Goal: Information Seeking & Learning: Learn about a topic

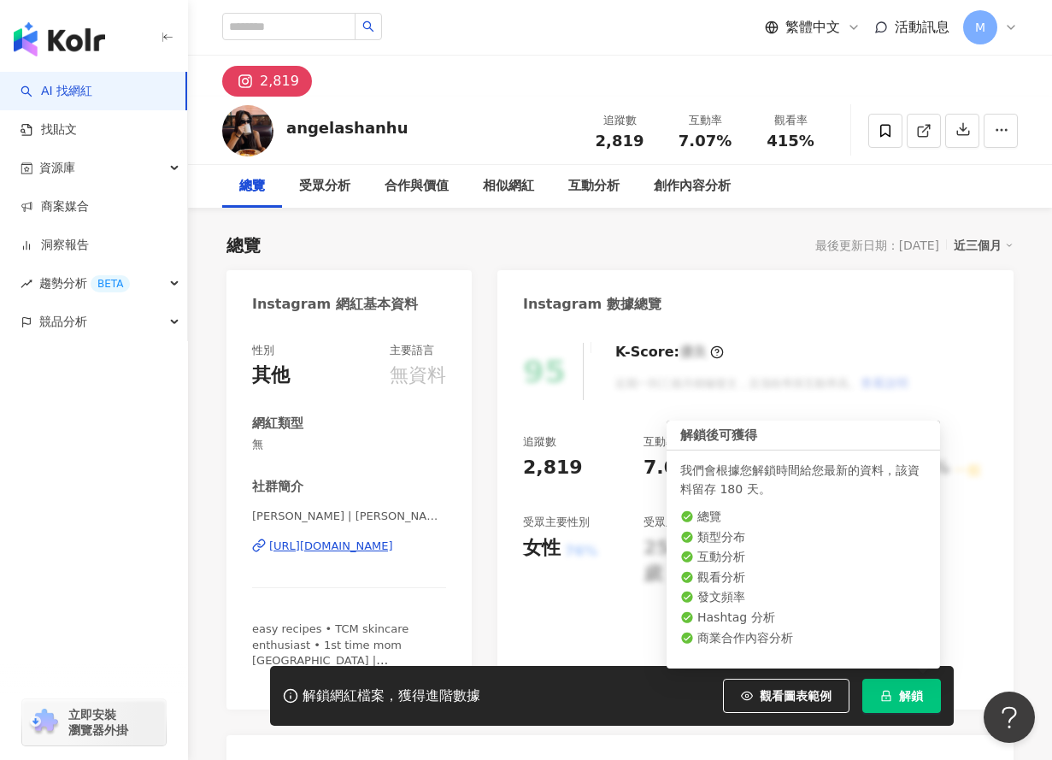
click at [903, 698] on span "解鎖" at bounding box center [911, 696] width 24 height 14
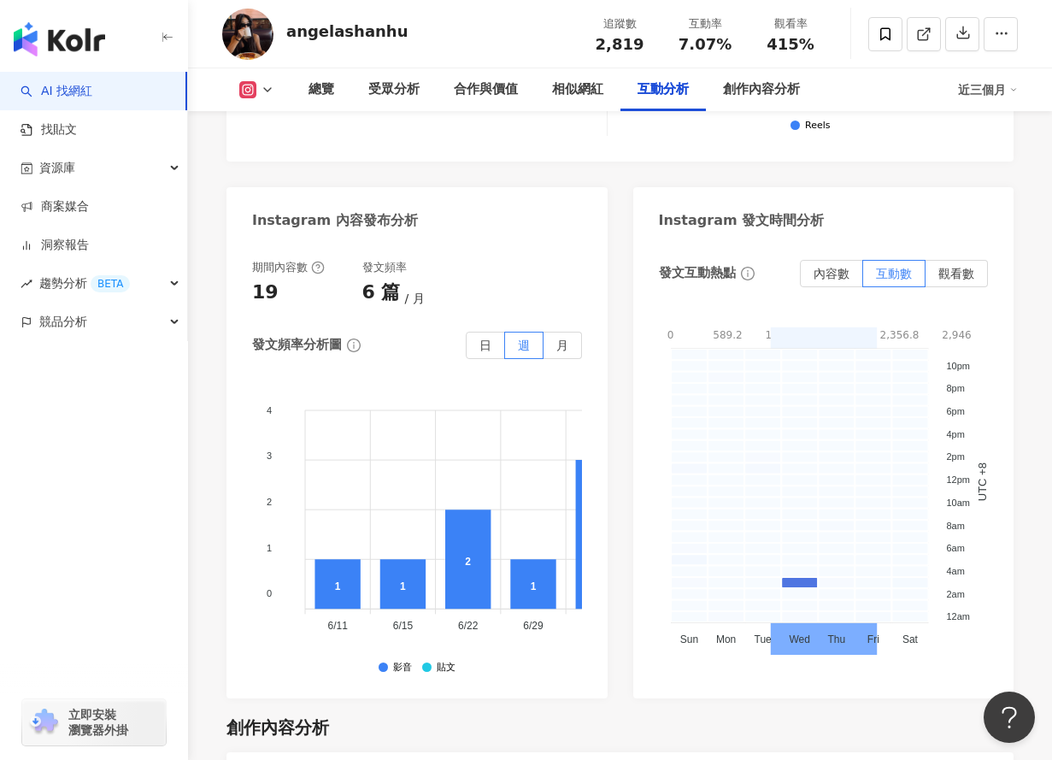
scroll to position [4376, 0]
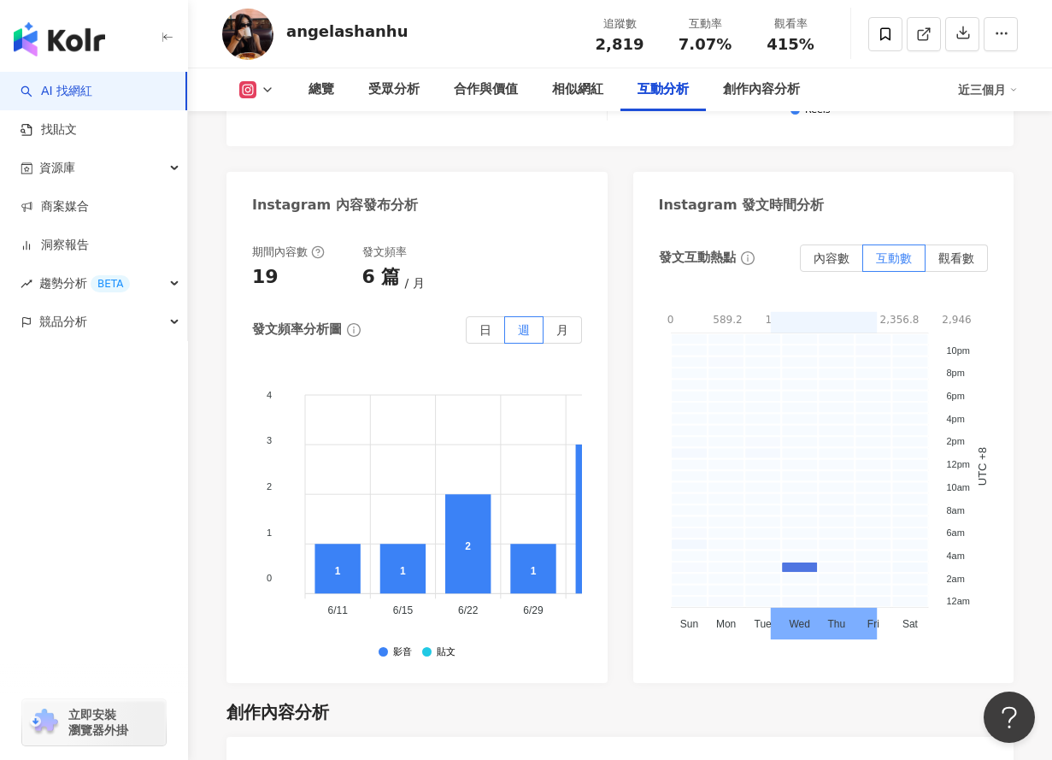
click at [266, 89] on polyline at bounding box center [267, 89] width 7 height 3
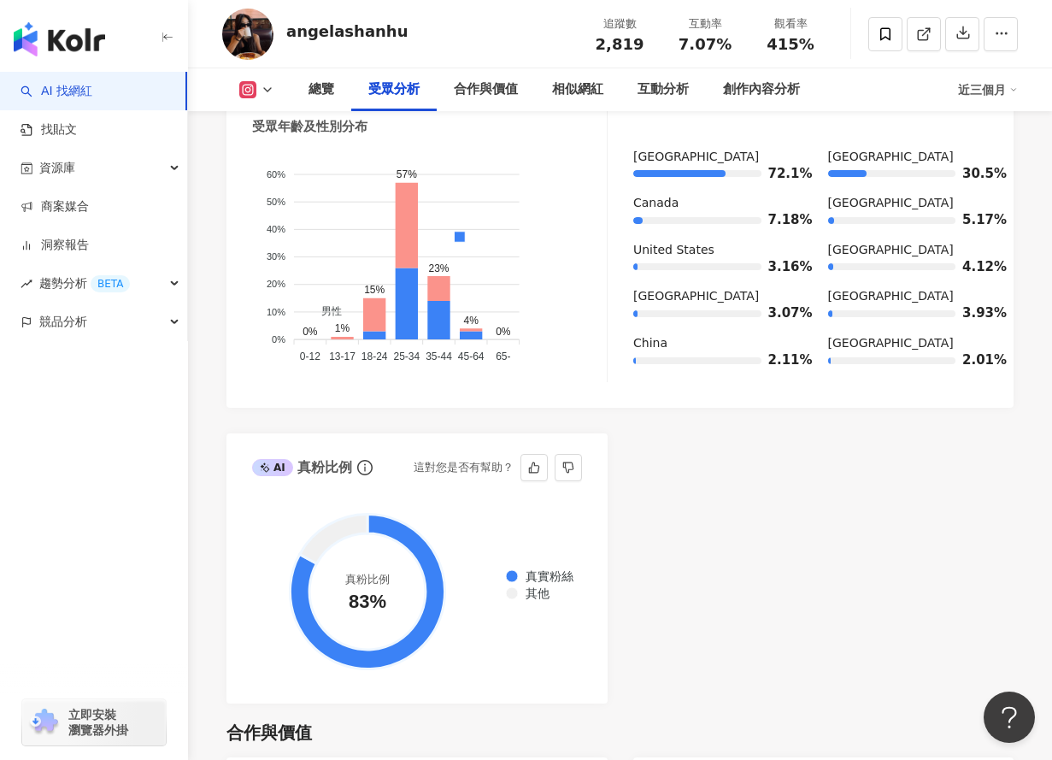
scroll to position [1766, 0]
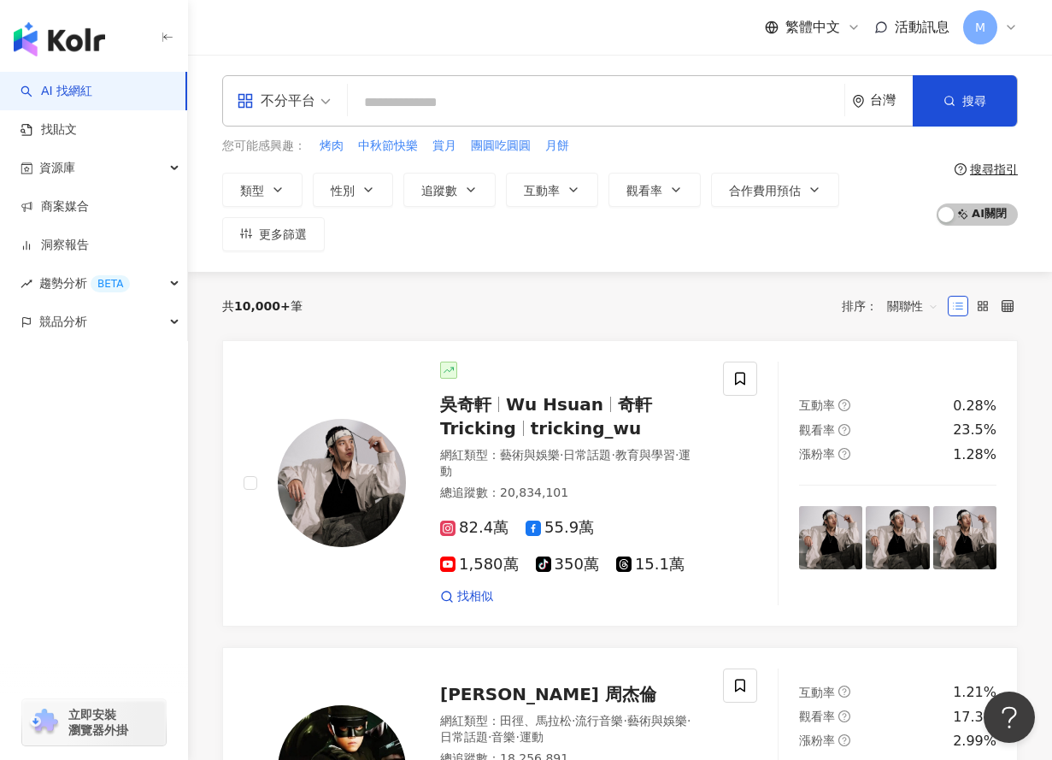
click at [320, 105] on span "不分平台" at bounding box center [284, 100] width 94 height 27
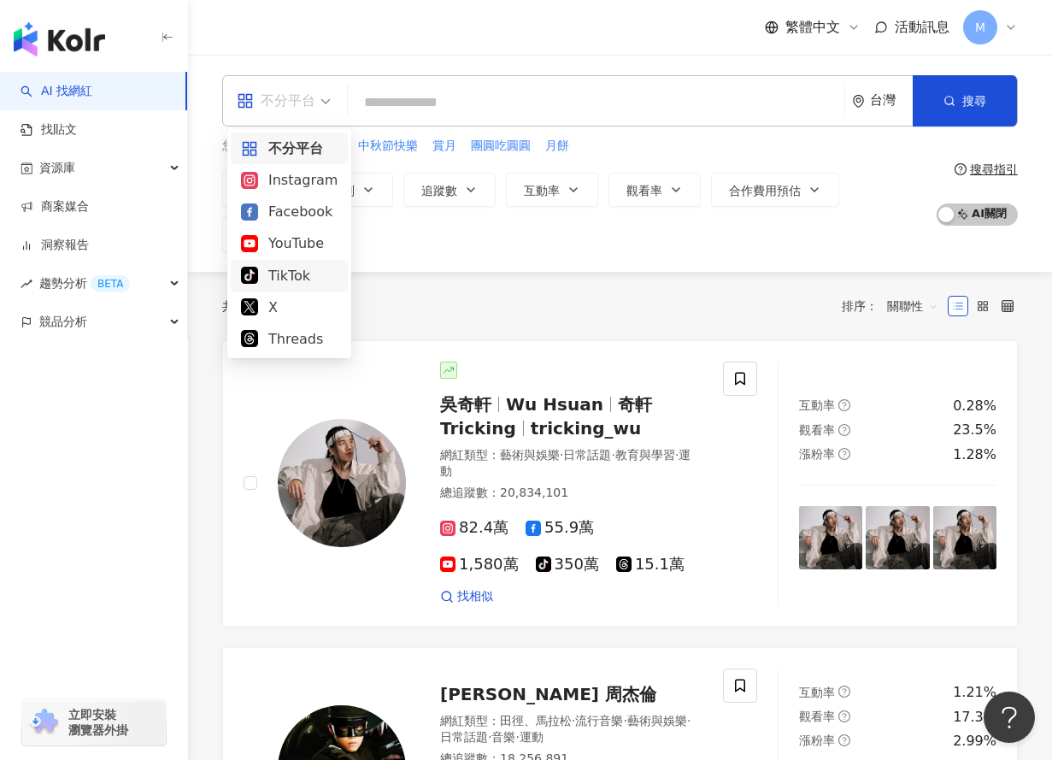
click at [293, 280] on div "TikTok" at bounding box center [289, 275] width 97 height 21
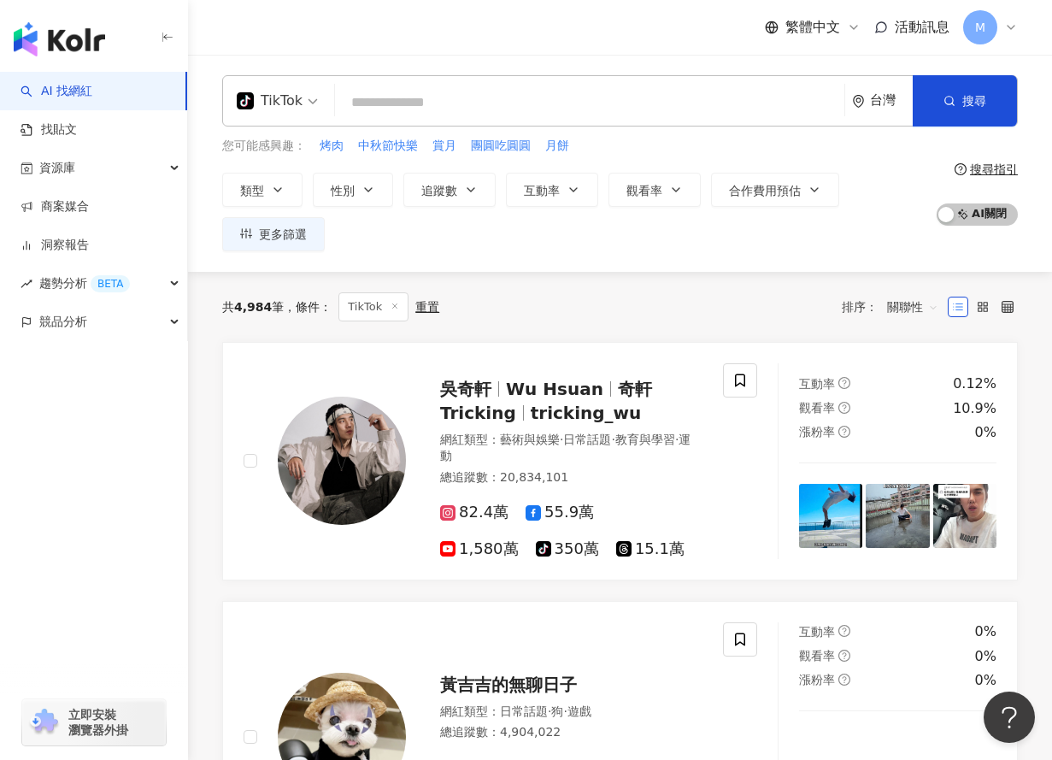
click at [874, 103] on div "台灣" at bounding box center [891, 100] width 43 height 15
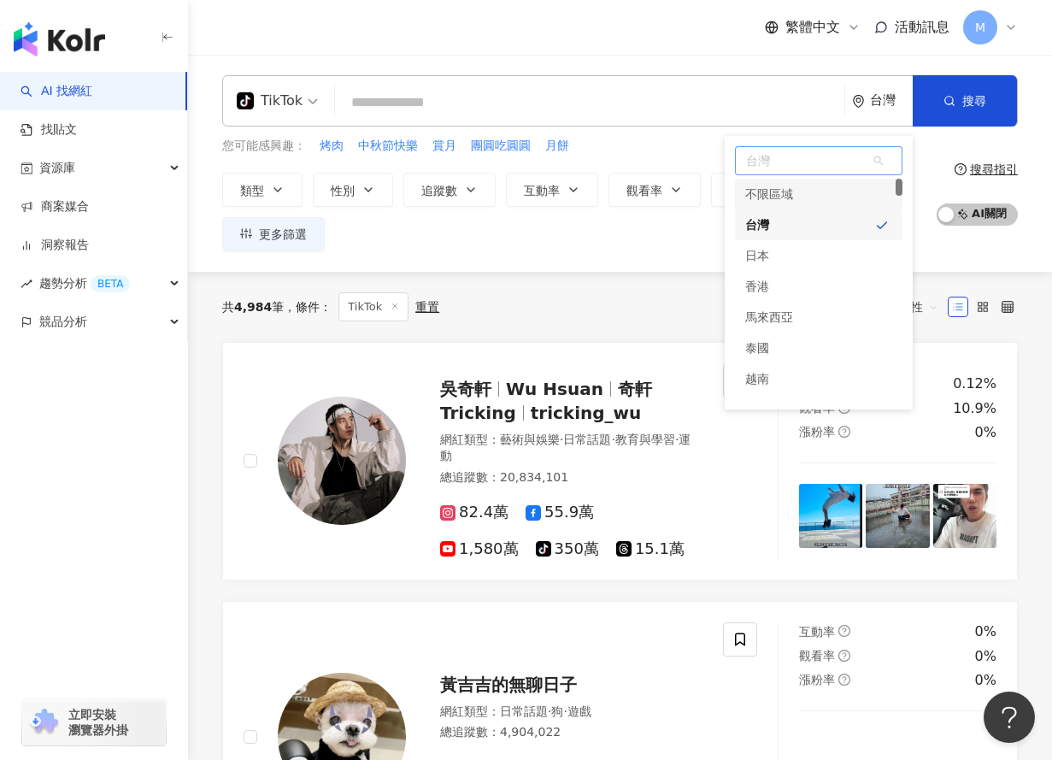
click at [791, 157] on span "台灣" at bounding box center [819, 160] width 166 height 27
type input "*"
type input "**"
click at [808, 190] on div "美國" at bounding box center [819, 194] width 168 height 31
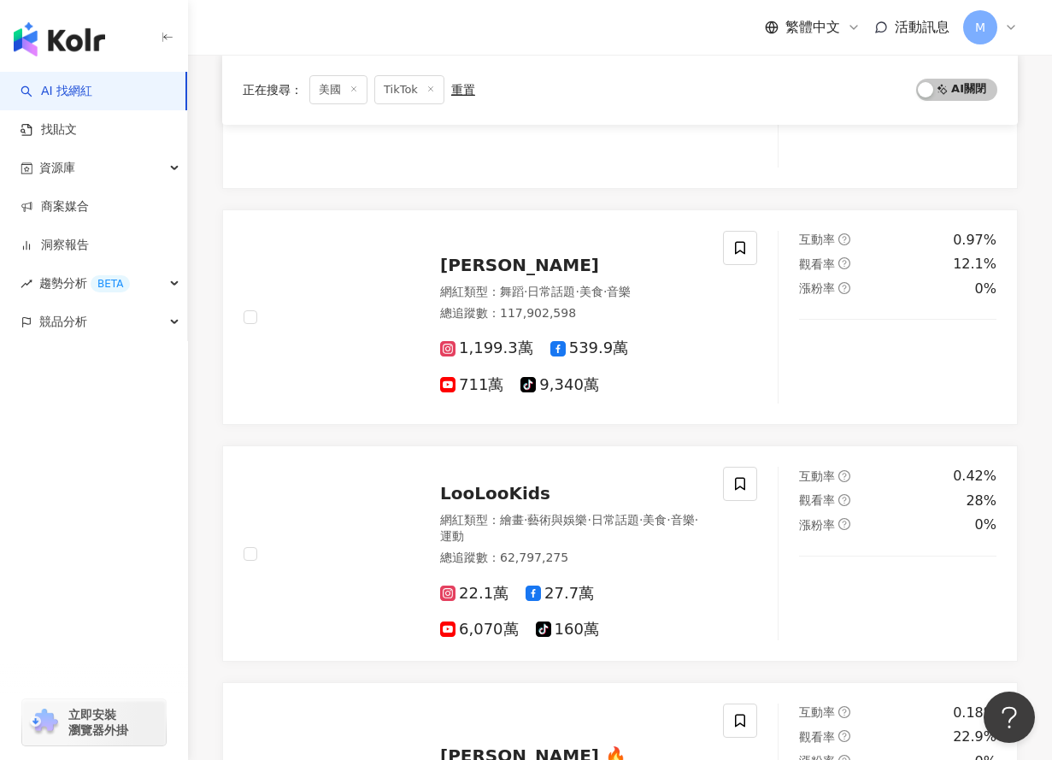
scroll to position [3055, 0]
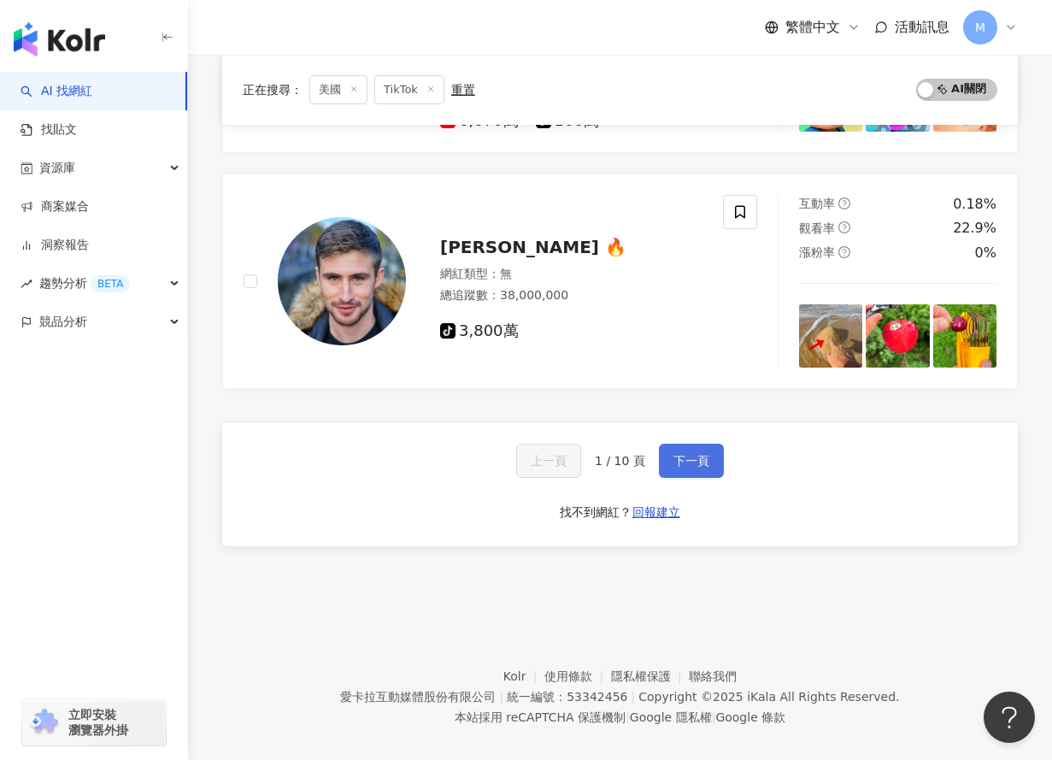
click at [665, 446] on button "下一頁" at bounding box center [691, 461] width 65 height 34
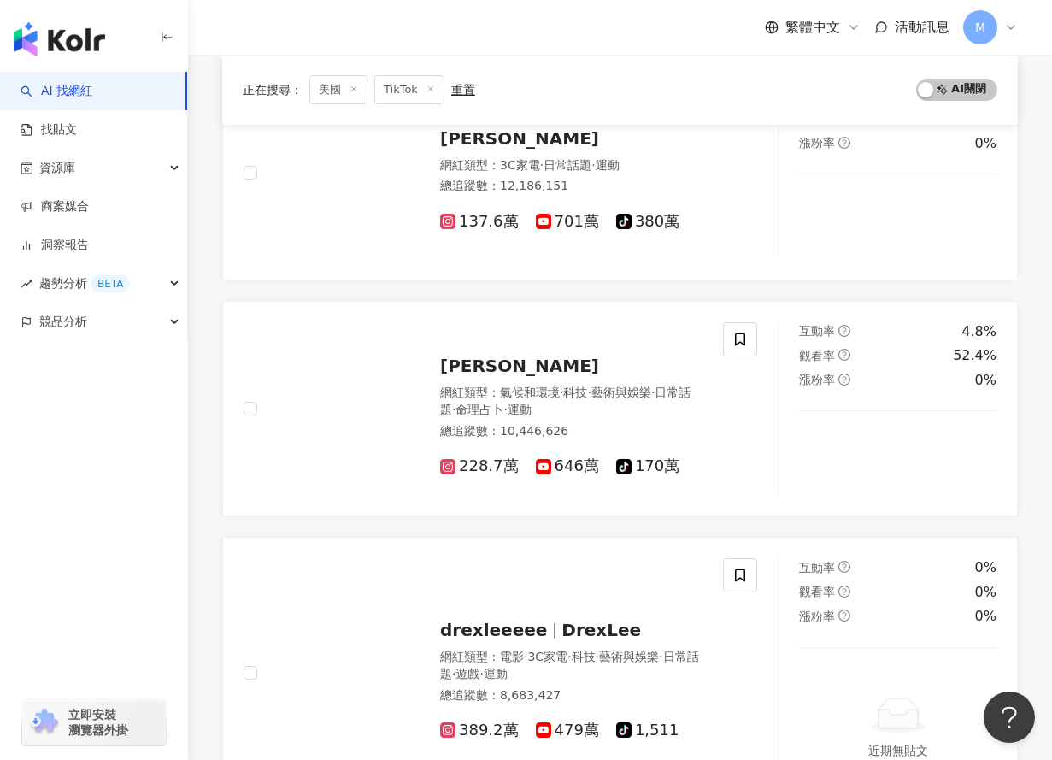
scroll to position [2953, 0]
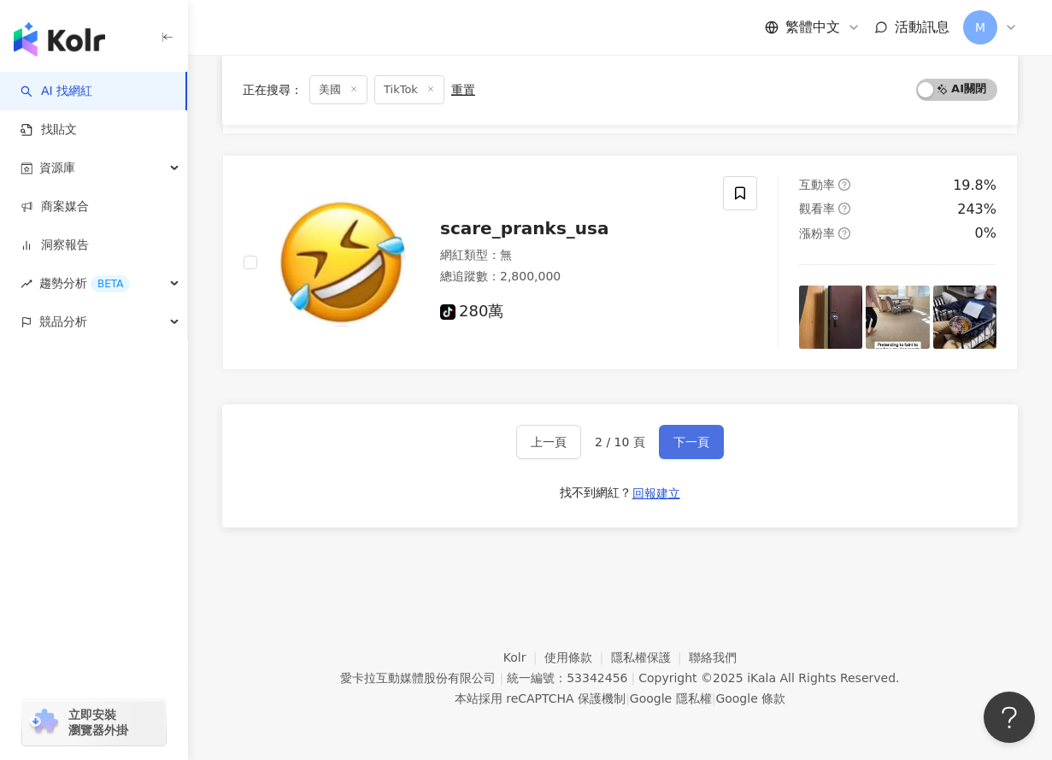
click at [685, 436] on span "下一頁" at bounding box center [692, 442] width 36 height 14
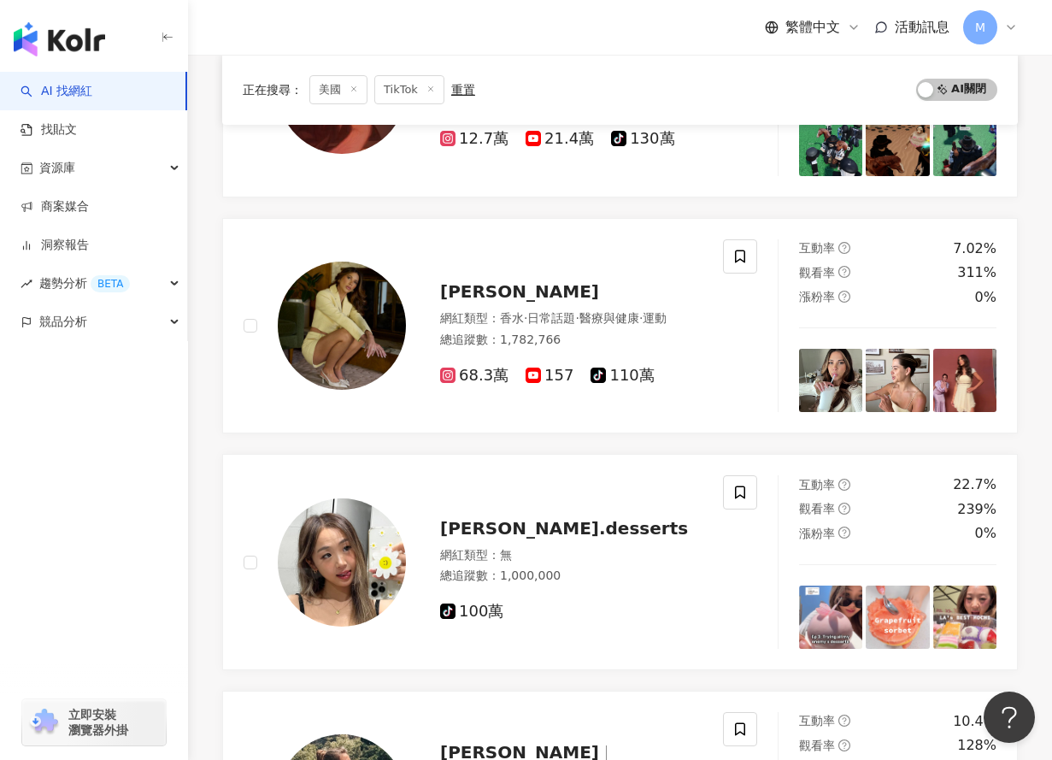
scroll to position [2898, 0]
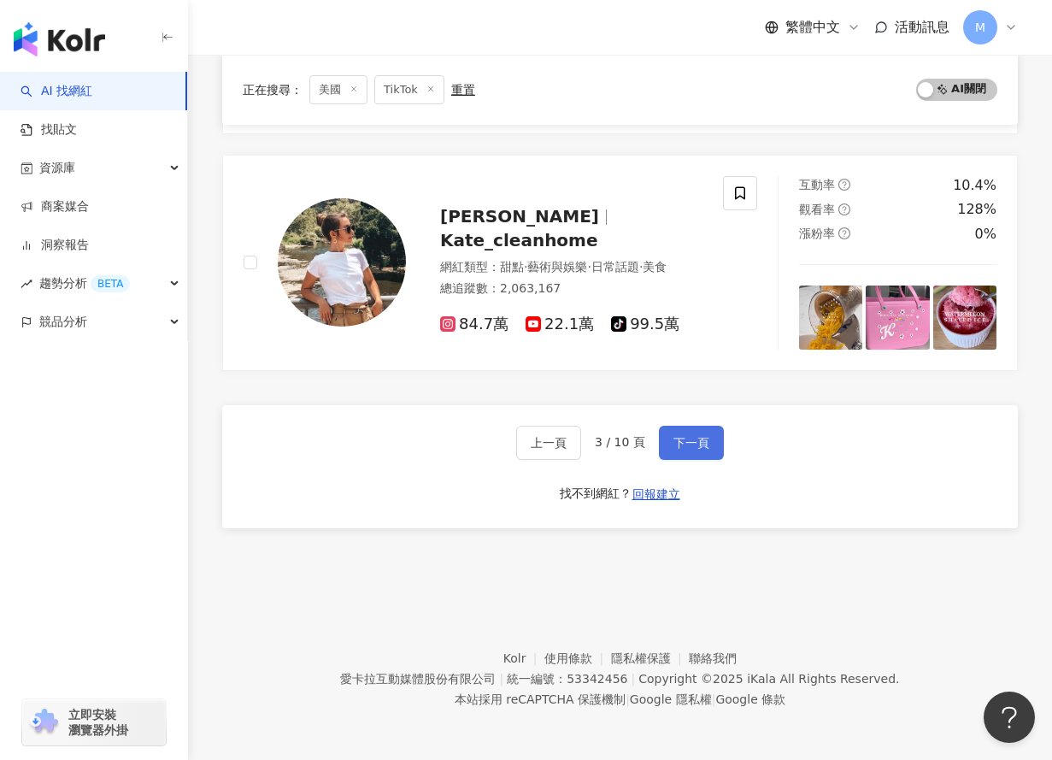
click at [698, 439] on span "下一頁" at bounding box center [692, 443] width 36 height 14
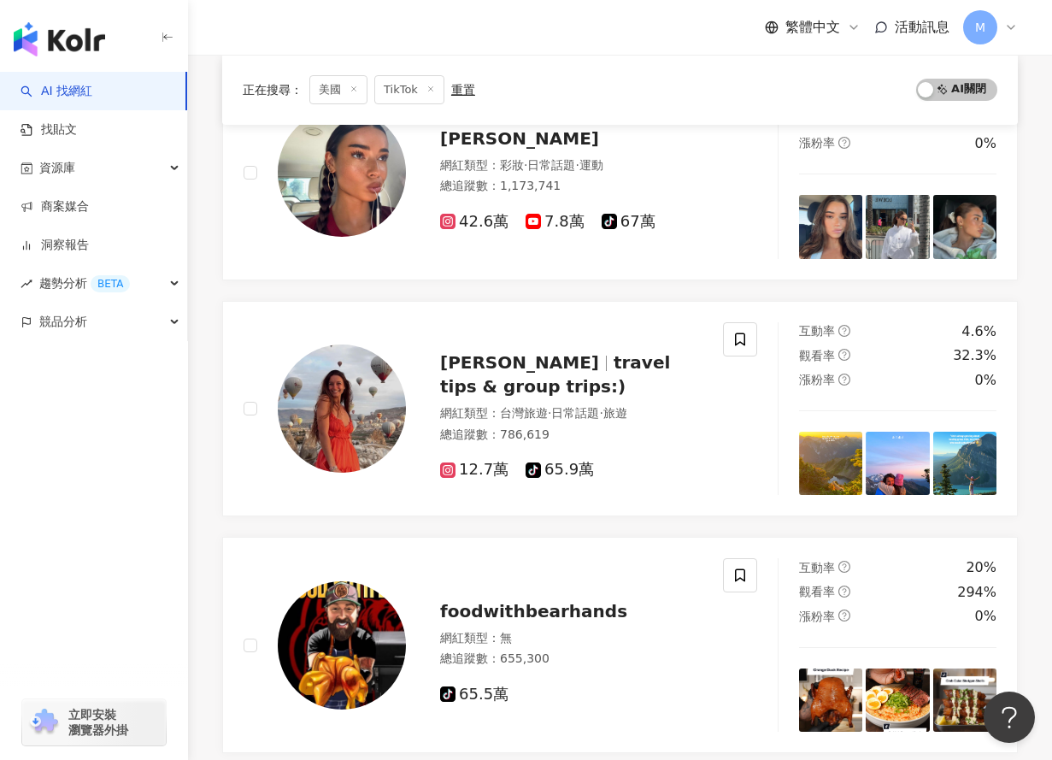
scroll to position [2826, 0]
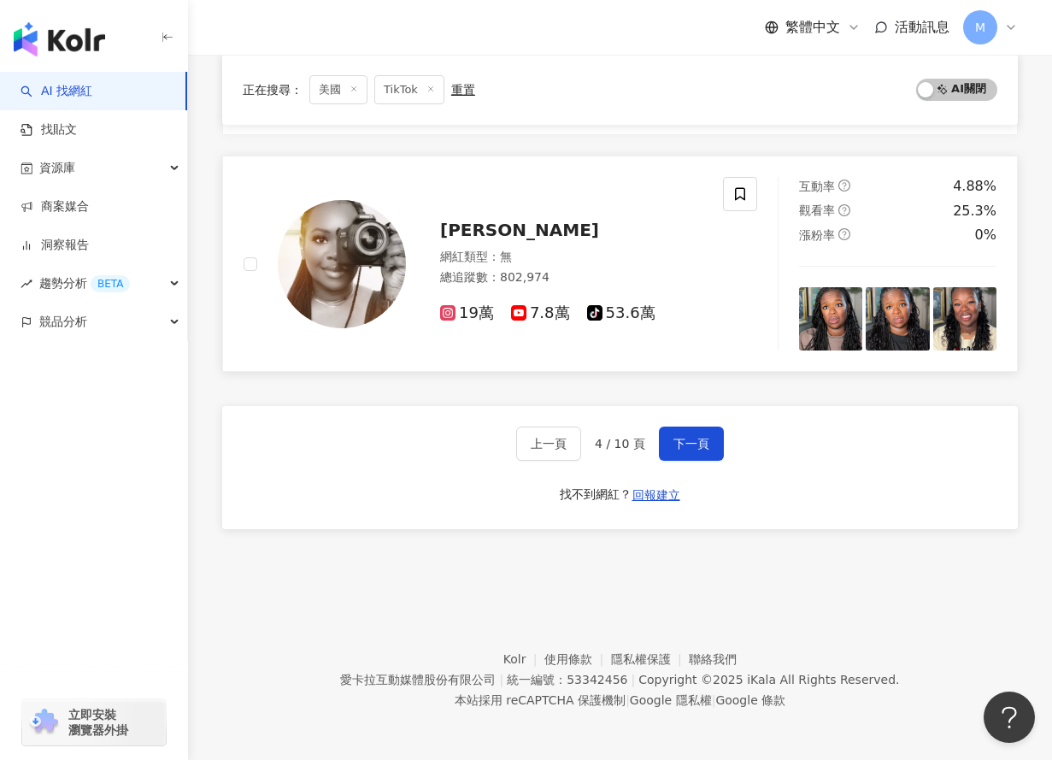
click at [468, 219] on div "Ashley B" at bounding box center [571, 230] width 262 height 24
click at [709, 444] on button "下一頁" at bounding box center [691, 444] width 65 height 34
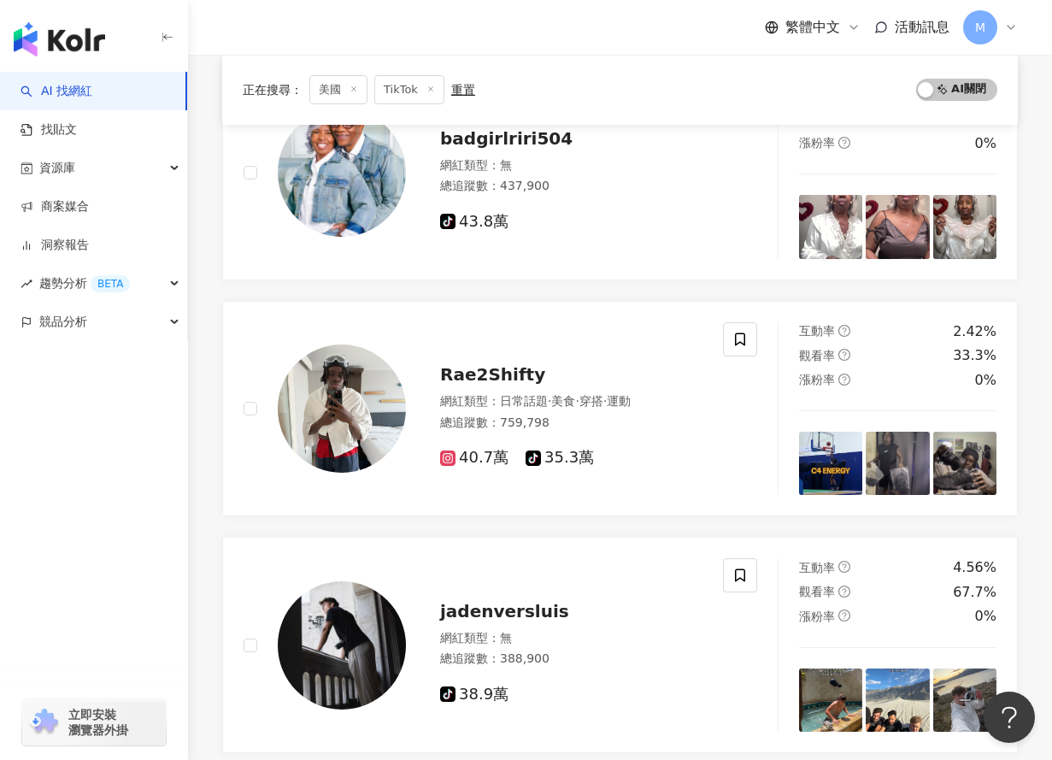
scroll to position [2787, 0]
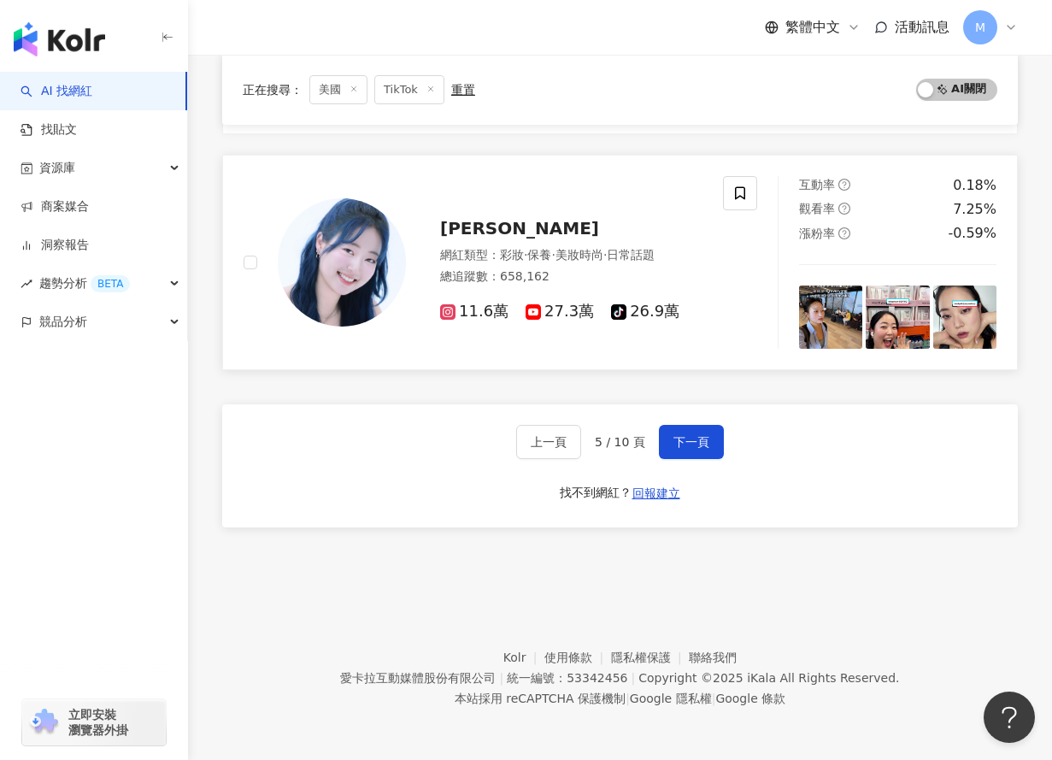
click at [521, 234] on span "Jenny Moon" at bounding box center [519, 228] width 159 height 21
click at [63, 42] on img "button" at bounding box center [59, 39] width 91 height 34
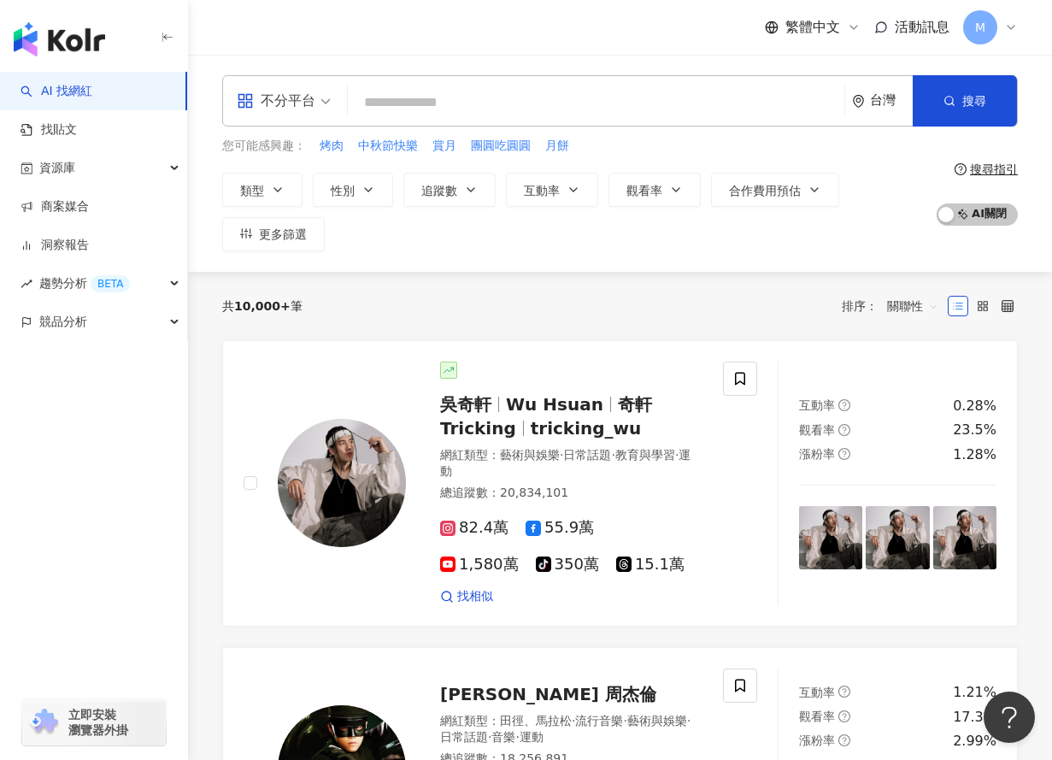
click at [412, 102] on input "search" at bounding box center [596, 102] width 483 height 32
paste input "**********"
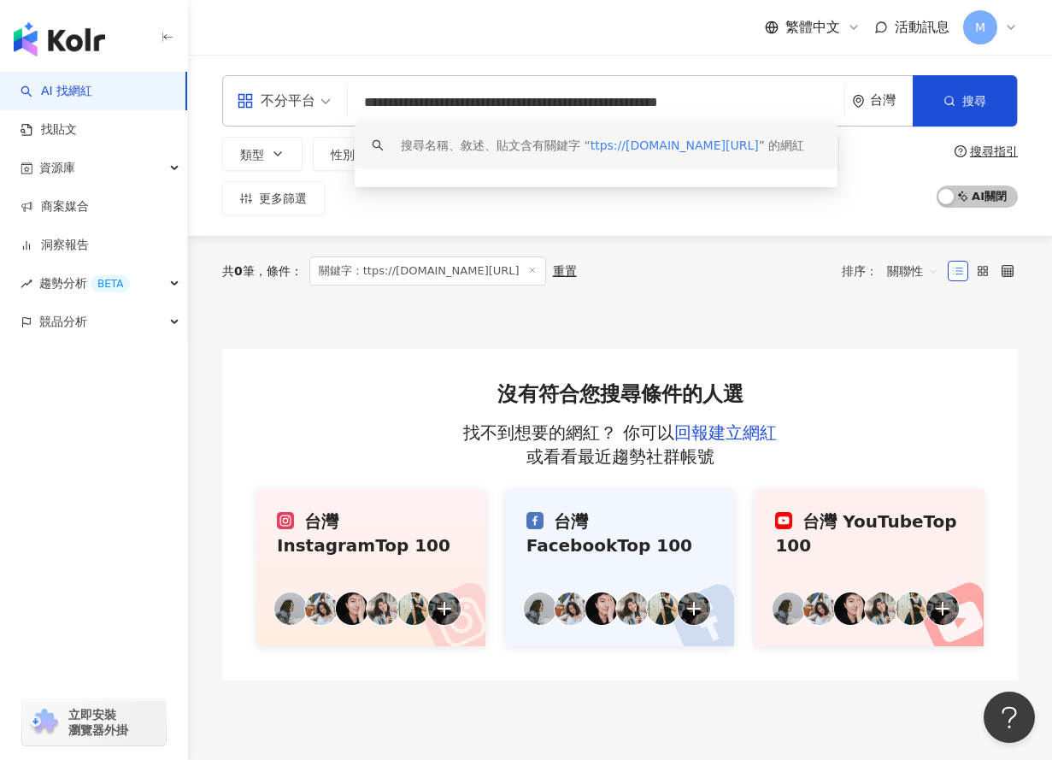
click at [510, 104] on input "**********" at bounding box center [596, 102] width 483 height 32
paste input "search"
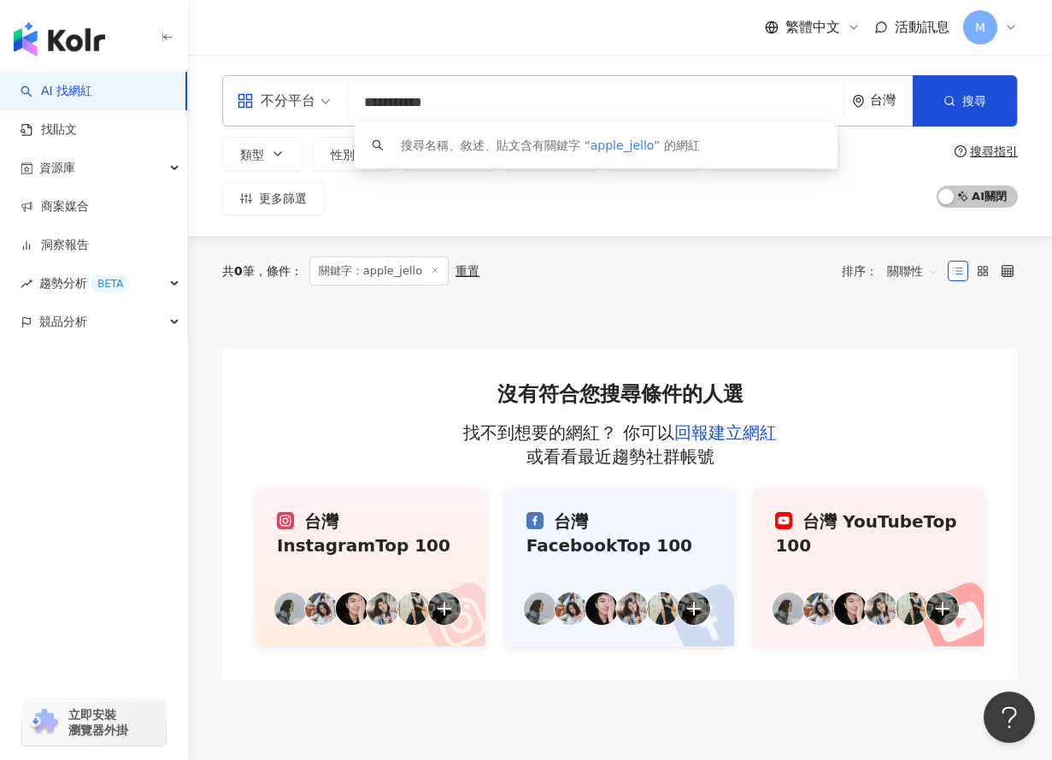
click at [577, 102] on input "**********" at bounding box center [596, 102] width 483 height 32
click at [313, 103] on div "不分平台" at bounding box center [276, 100] width 79 height 27
type input "**********"
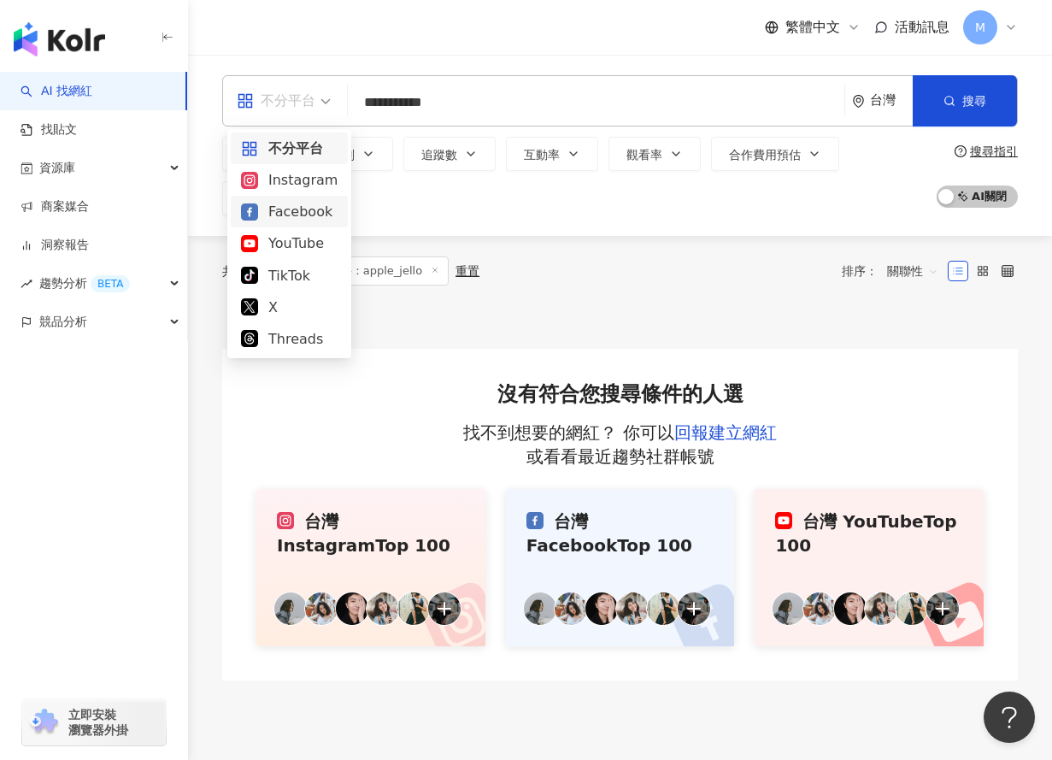
click at [474, 110] on input "**********" at bounding box center [596, 102] width 483 height 32
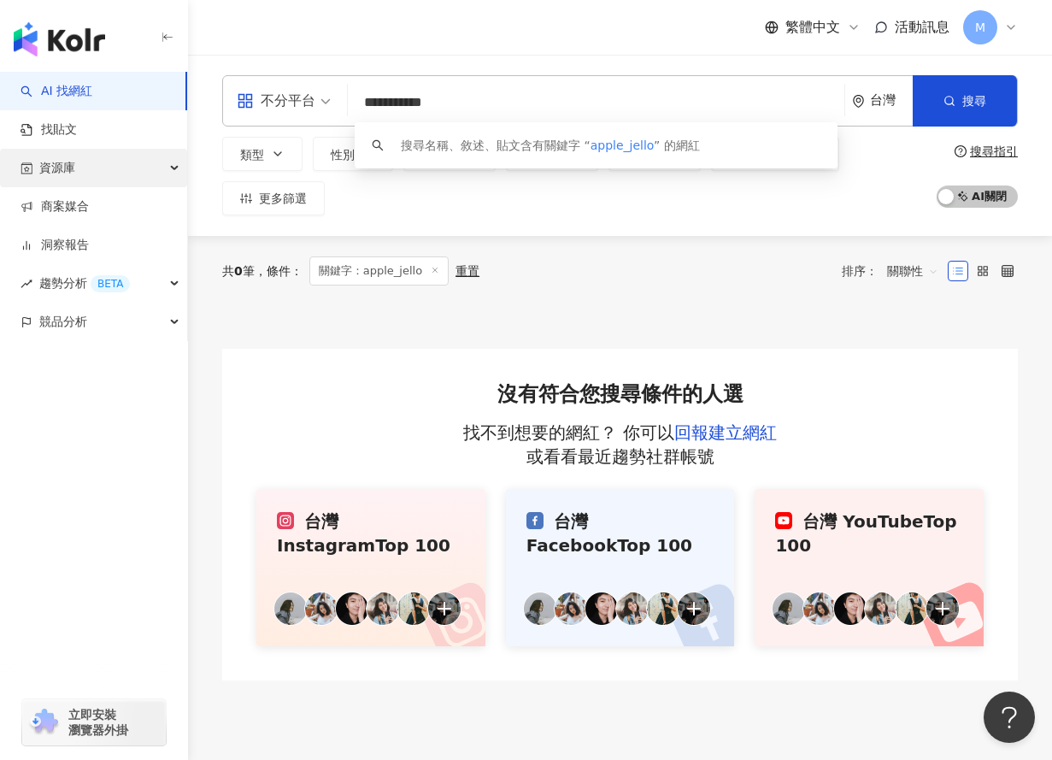
click at [68, 174] on span "資源庫" at bounding box center [57, 168] width 36 height 38
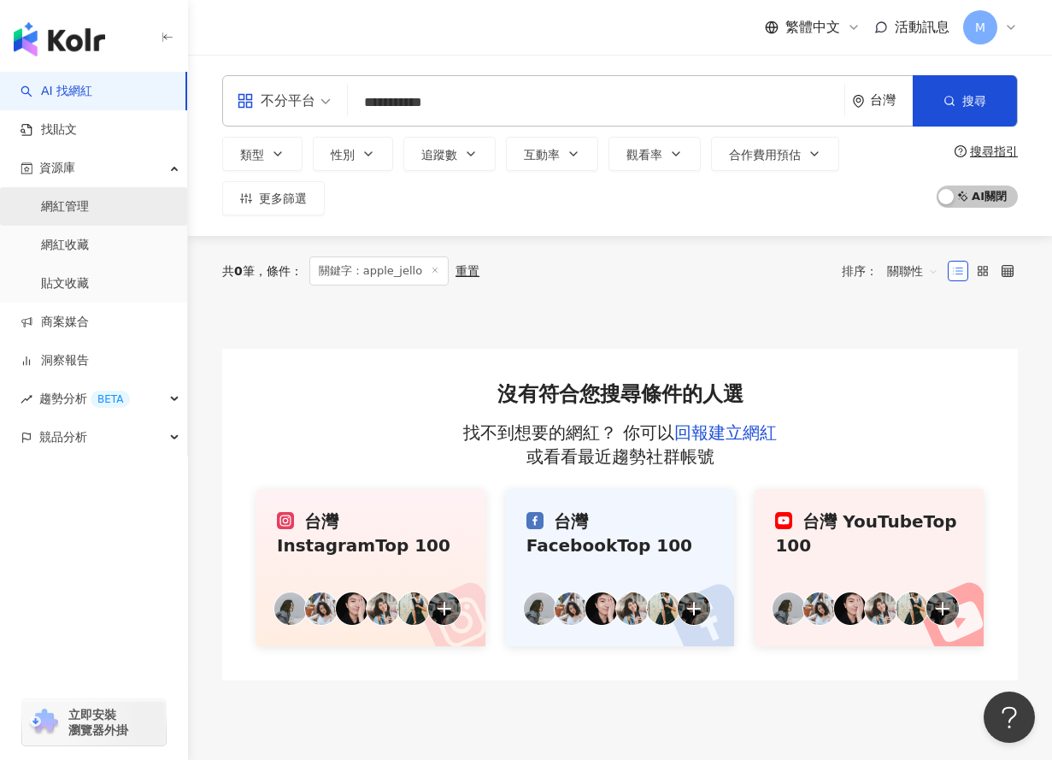
click at [72, 209] on link "網紅管理" at bounding box center [65, 206] width 48 height 17
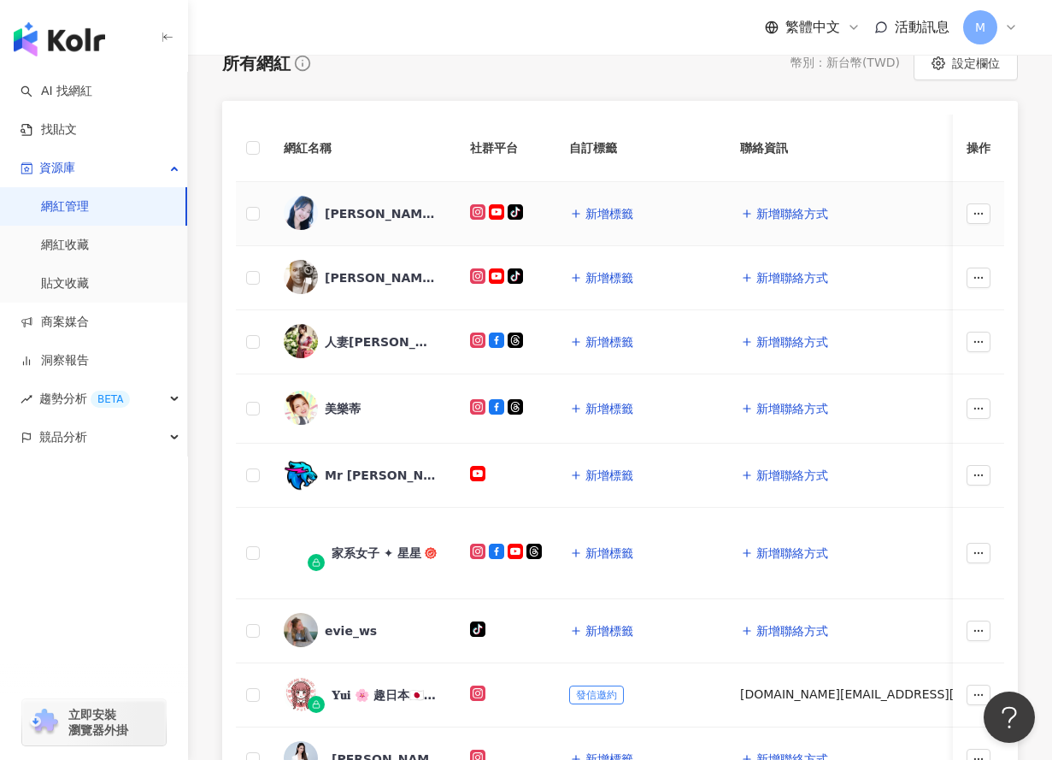
scroll to position [321, 0]
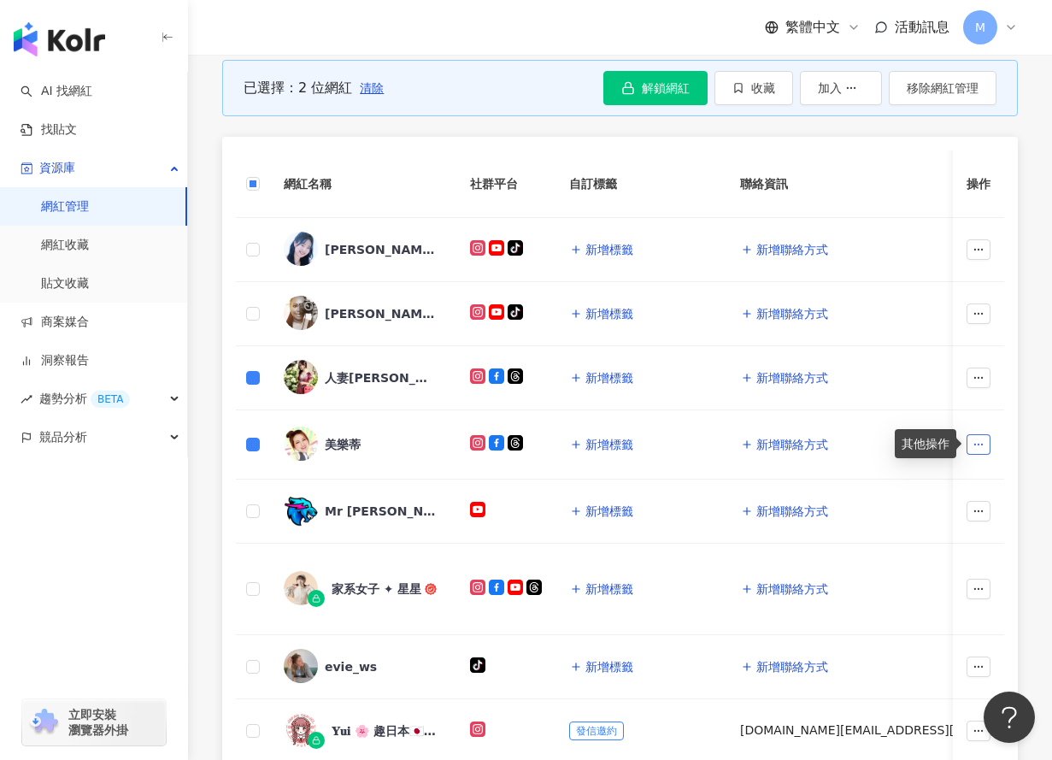
click at [980, 447] on icon "button" at bounding box center [979, 445] width 12 height 12
click at [962, 592] on span "移除網紅管理" at bounding box center [941, 588] width 72 height 14
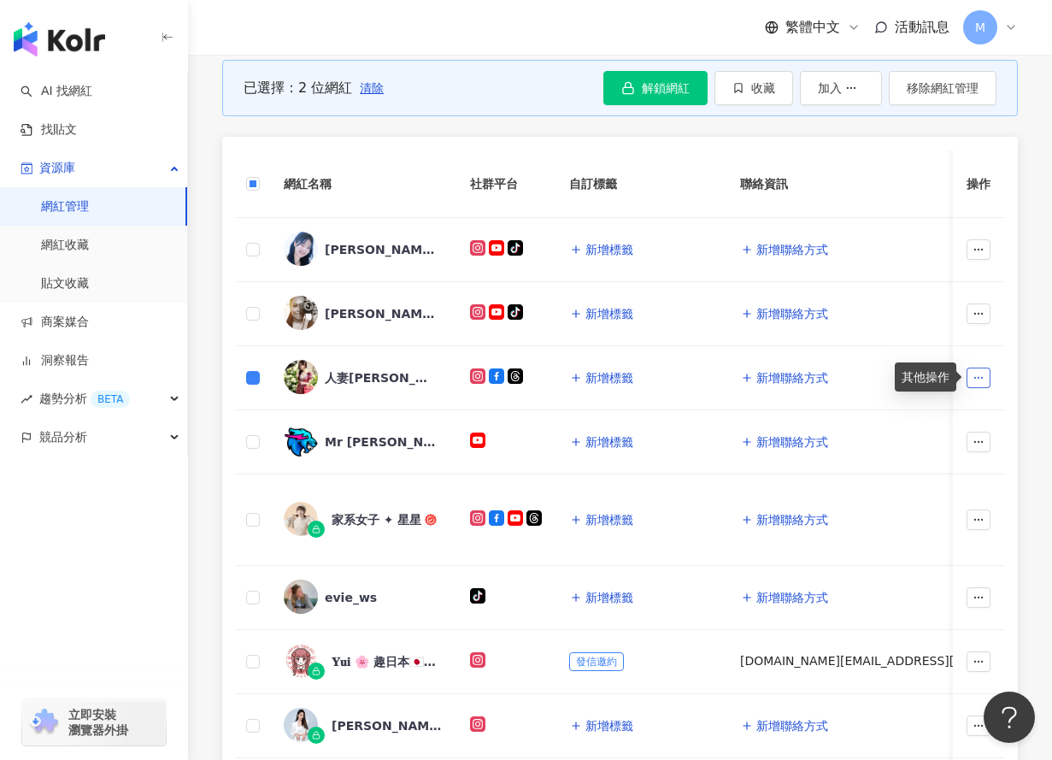
click at [977, 380] on icon "button" at bounding box center [979, 378] width 12 height 12
click at [965, 522] on span "移除網紅管理" at bounding box center [941, 522] width 72 height 14
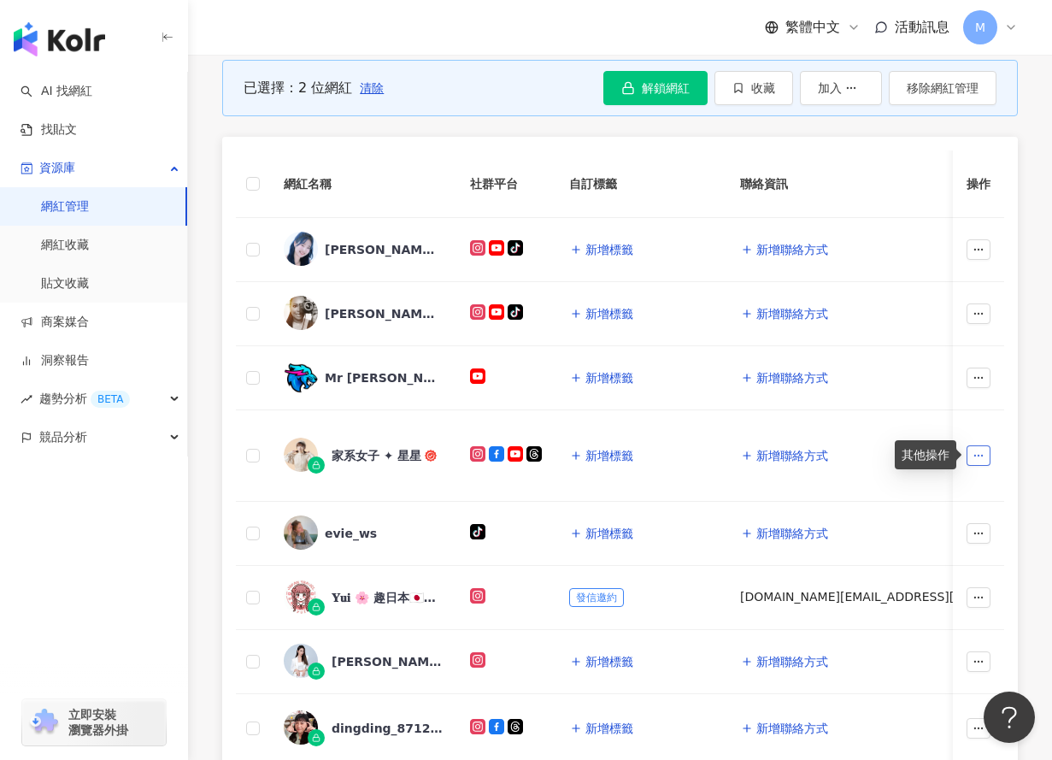
click at [980, 454] on icon "button" at bounding box center [979, 456] width 12 height 12
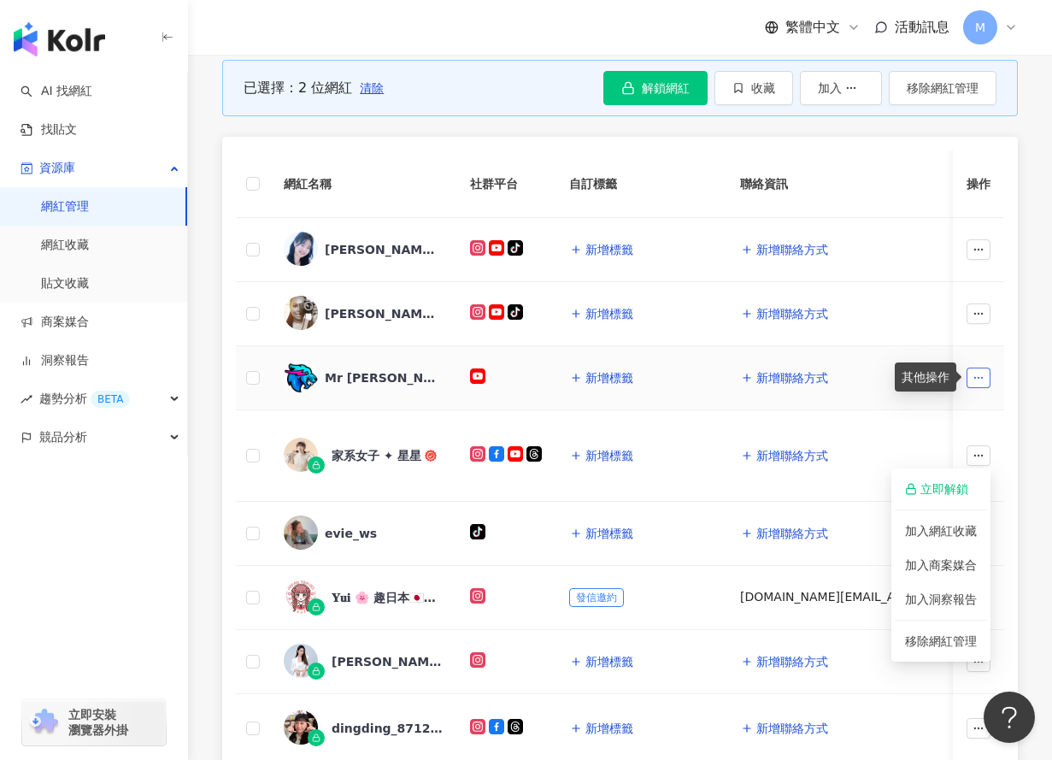
click at [977, 383] on button "button" at bounding box center [979, 378] width 24 height 21
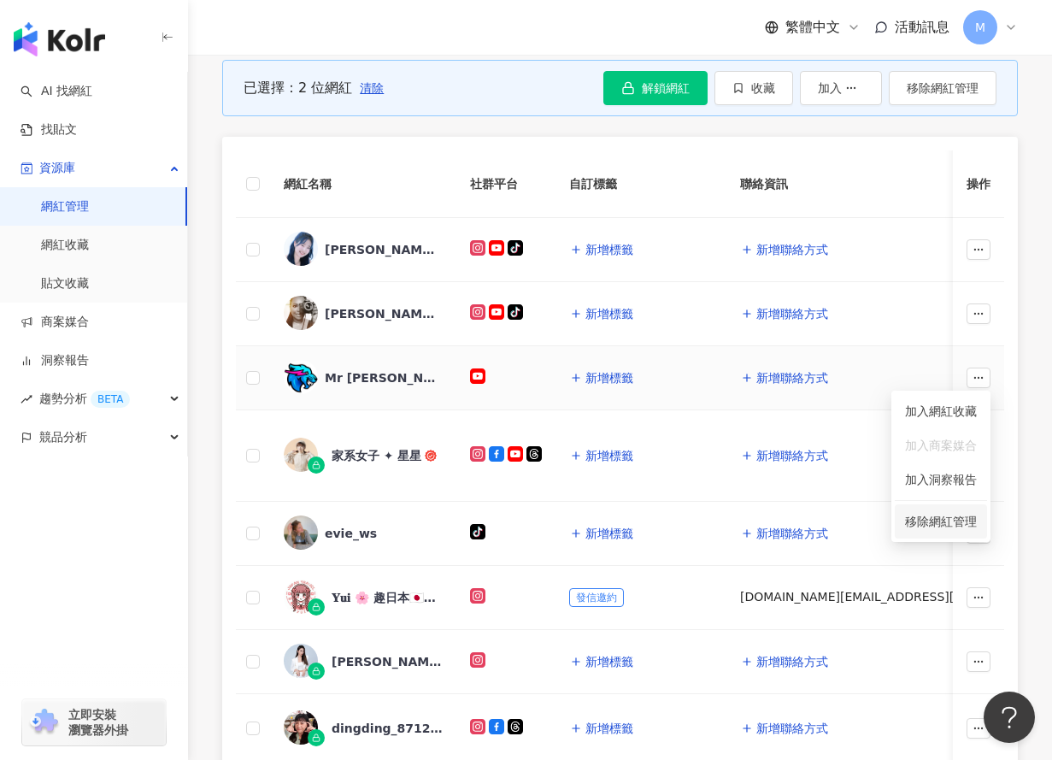
click at [949, 521] on span "移除網紅管理" at bounding box center [941, 522] width 72 height 14
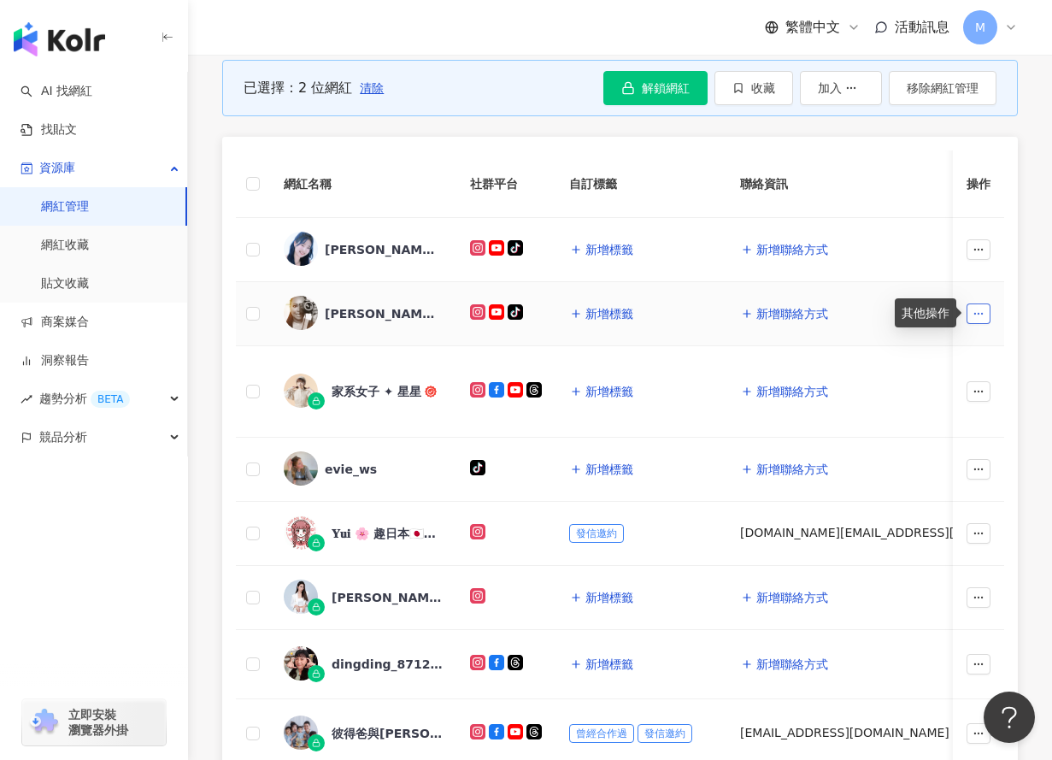
click at [982, 317] on icon "button" at bounding box center [979, 314] width 12 height 12
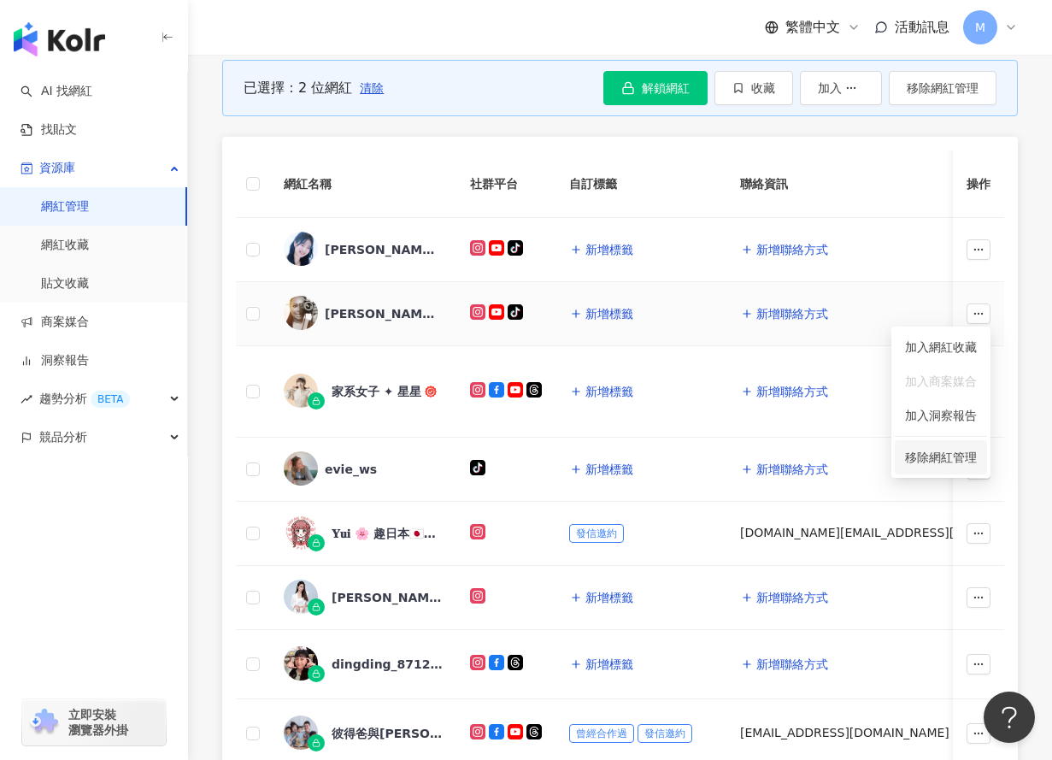
click at [950, 454] on span "移除網紅管理" at bounding box center [941, 457] width 72 height 14
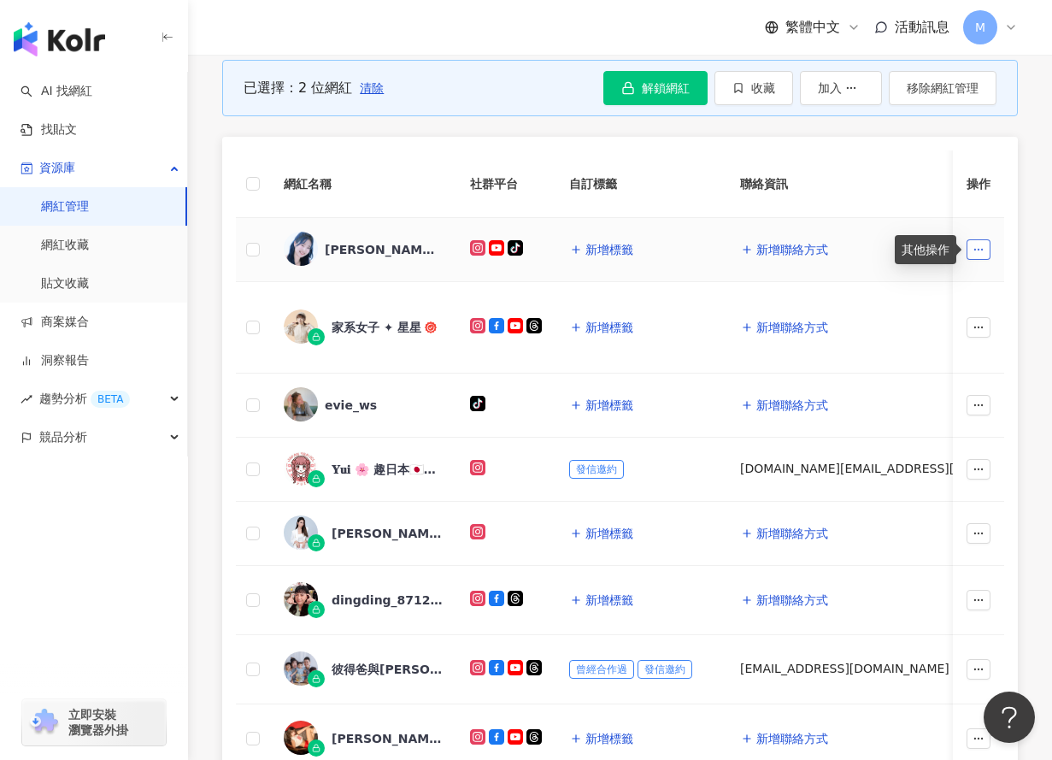
click at [980, 250] on icon "button" at bounding box center [979, 250] width 12 height 12
click at [945, 393] on span "移除網紅管理" at bounding box center [941, 394] width 72 height 14
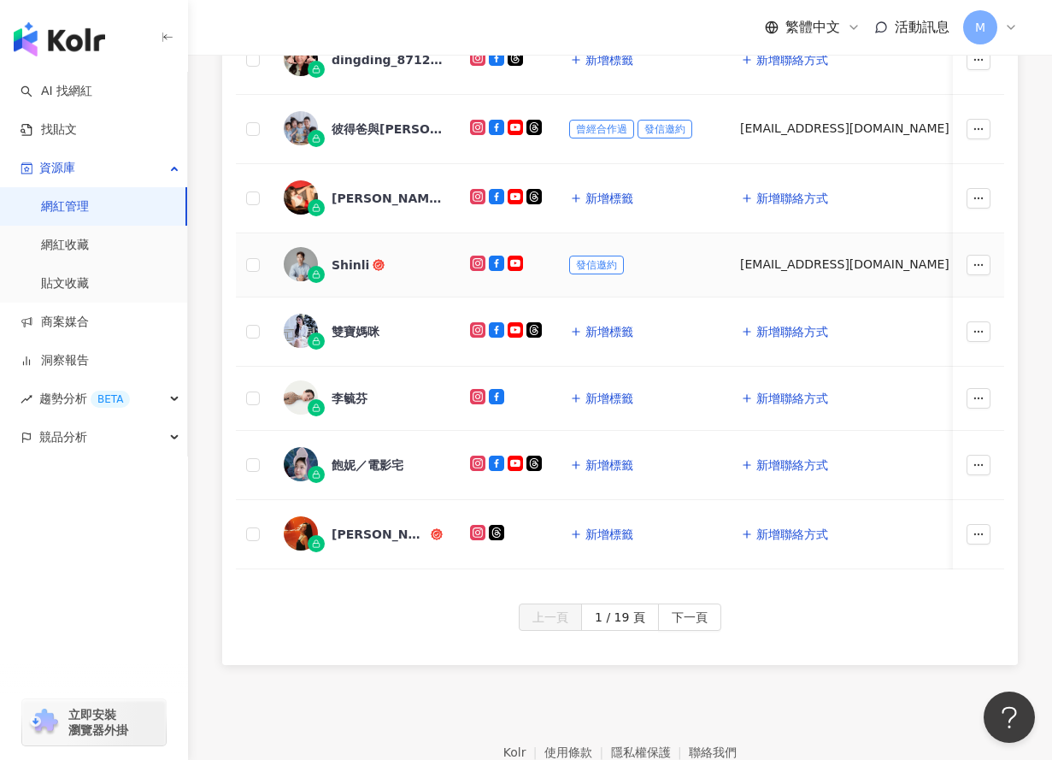
scroll to position [889, 0]
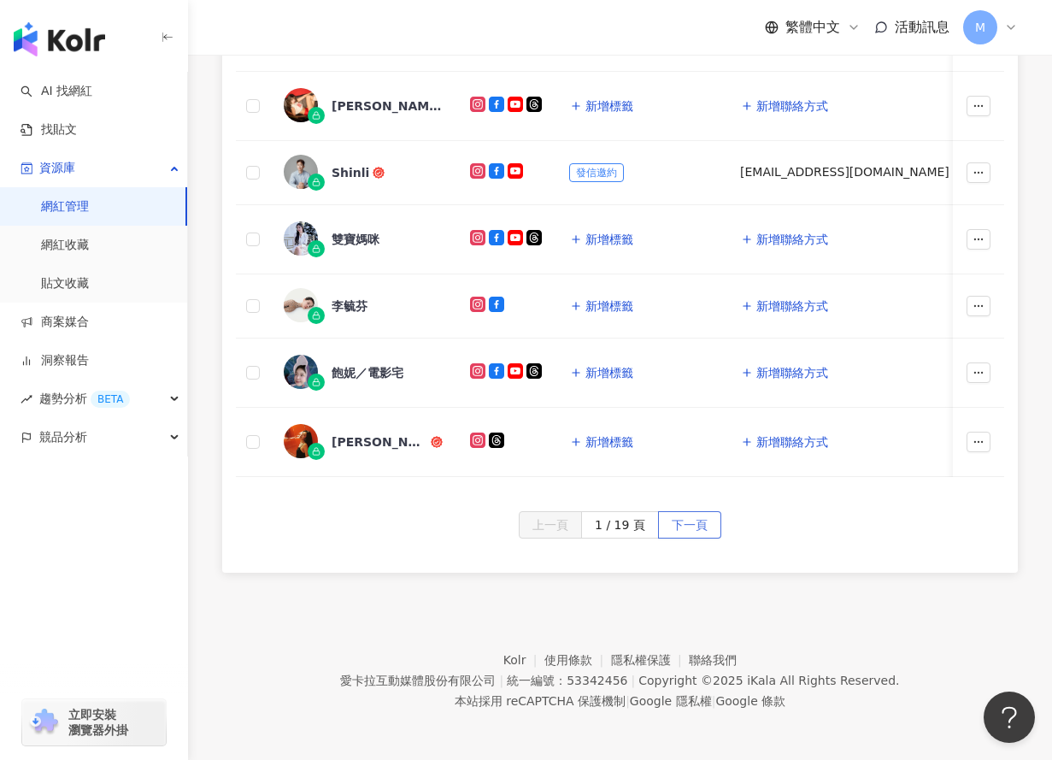
click at [698, 524] on span "下一頁" at bounding box center [690, 525] width 36 height 27
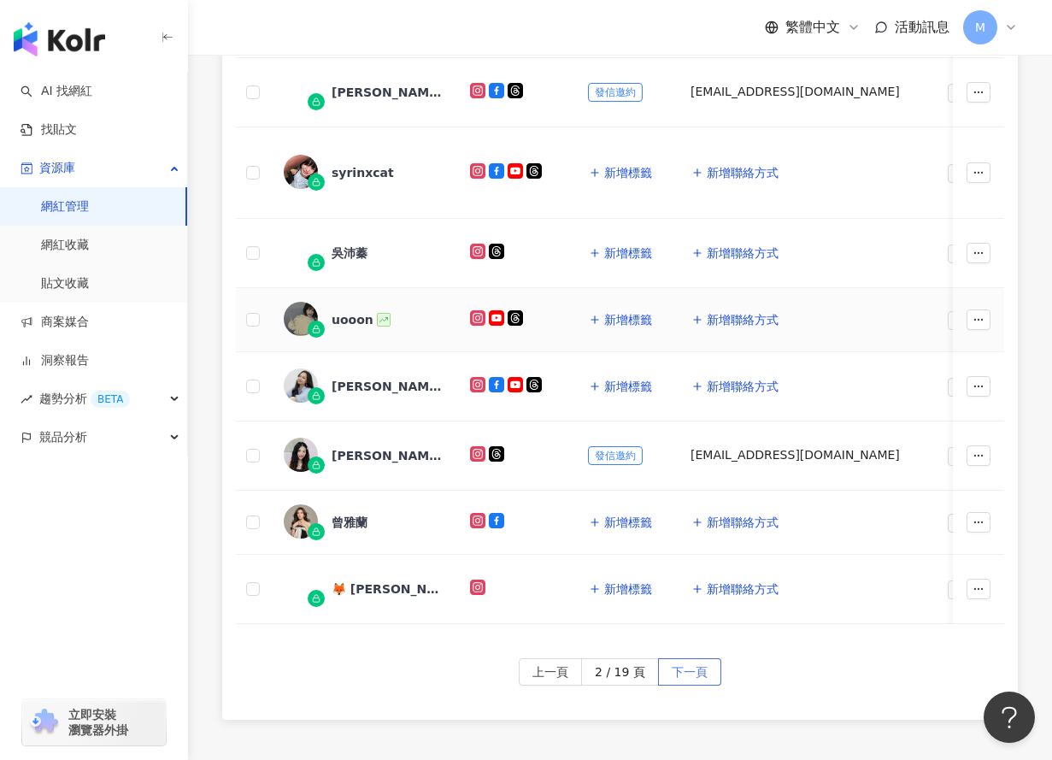
scroll to position [928, 0]
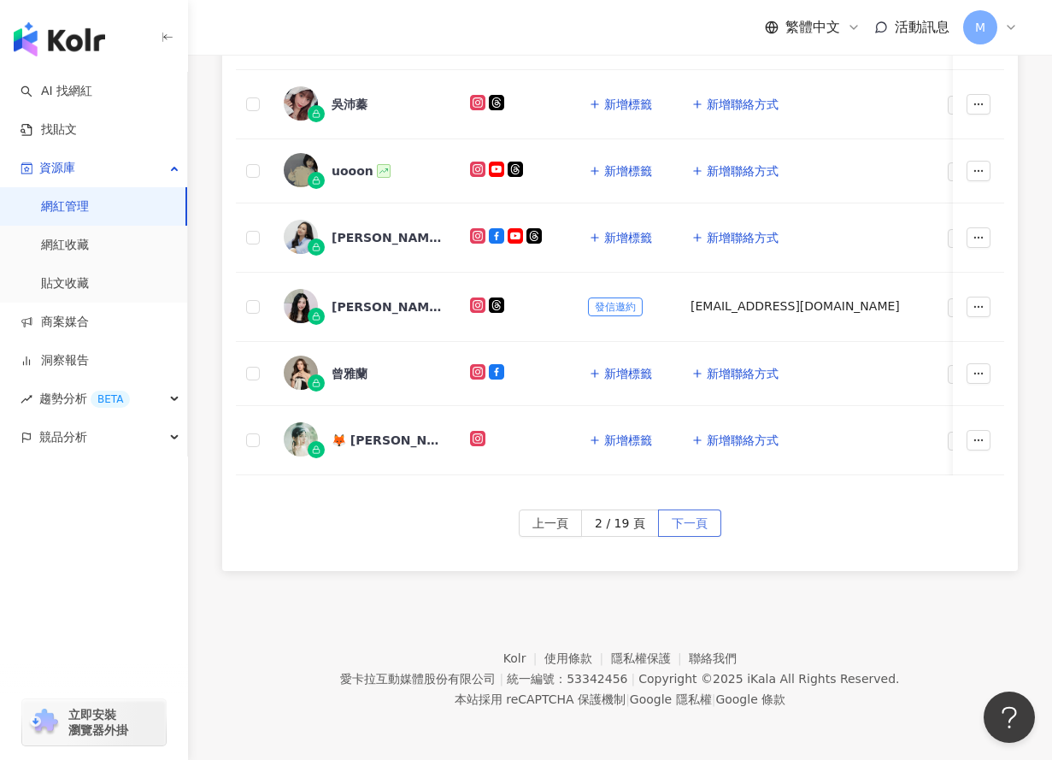
click at [689, 521] on span "下一頁" at bounding box center [690, 523] width 36 height 27
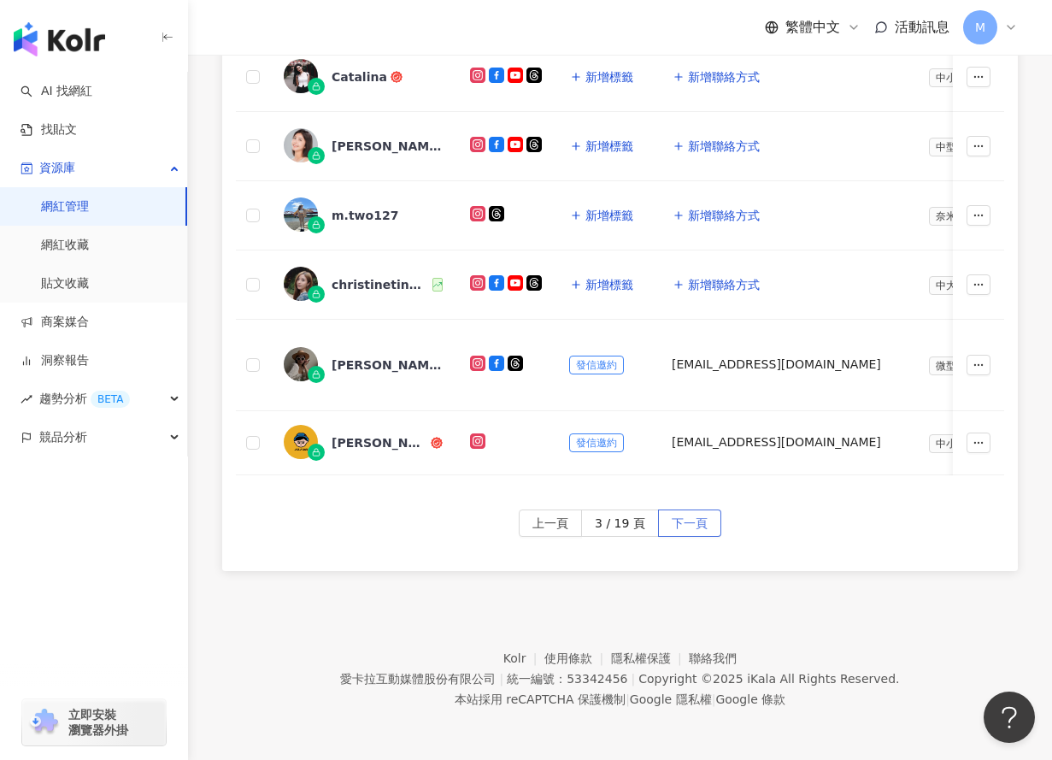
click at [701, 521] on span "下一頁" at bounding box center [690, 523] width 36 height 27
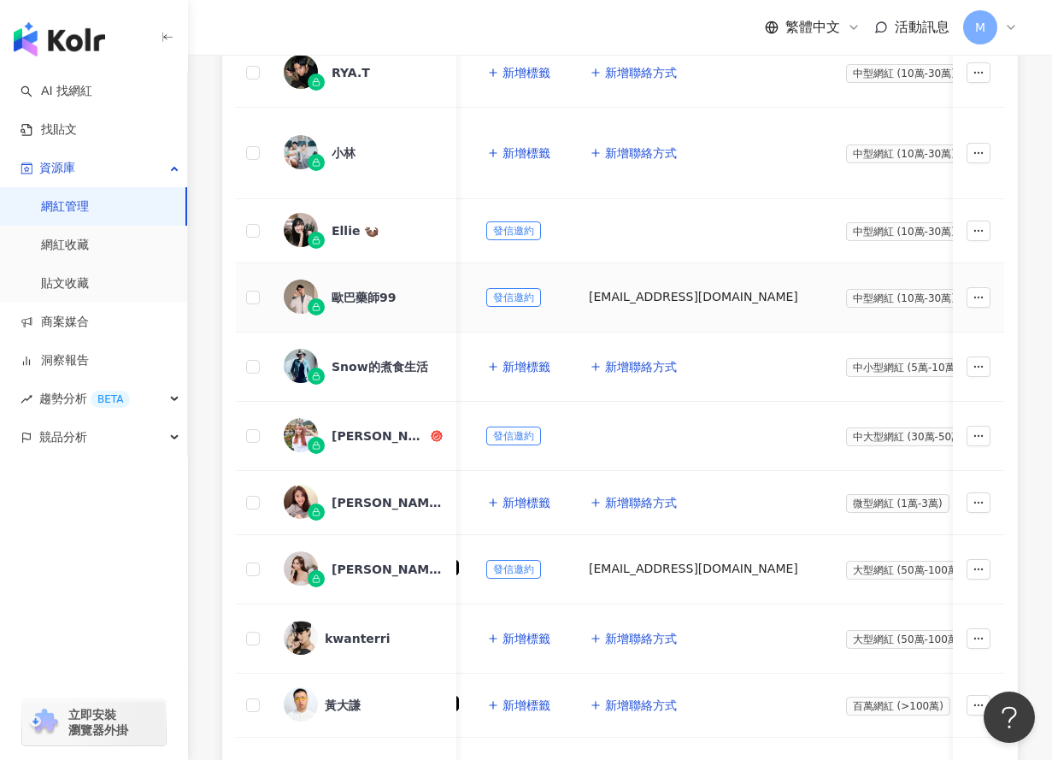
scroll to position [531, 0]
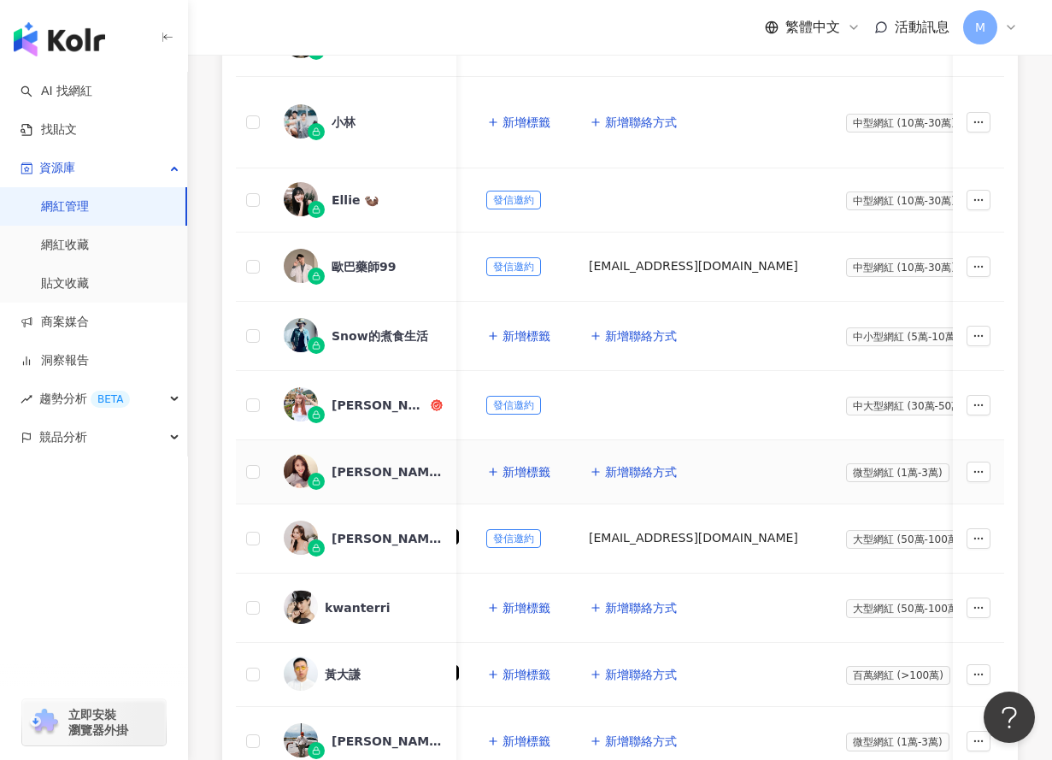
click at [360, 477] on div "Vicky C." at bounding box center [387, 471] width 111 height 17
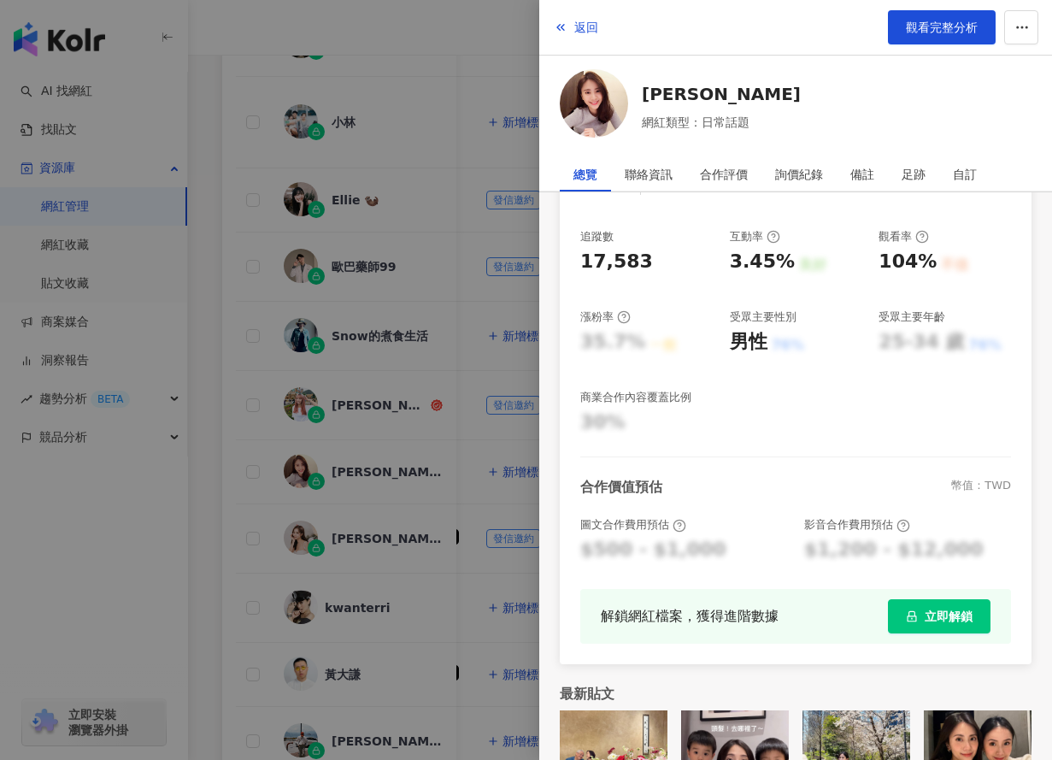
scroll to position [303, 0]
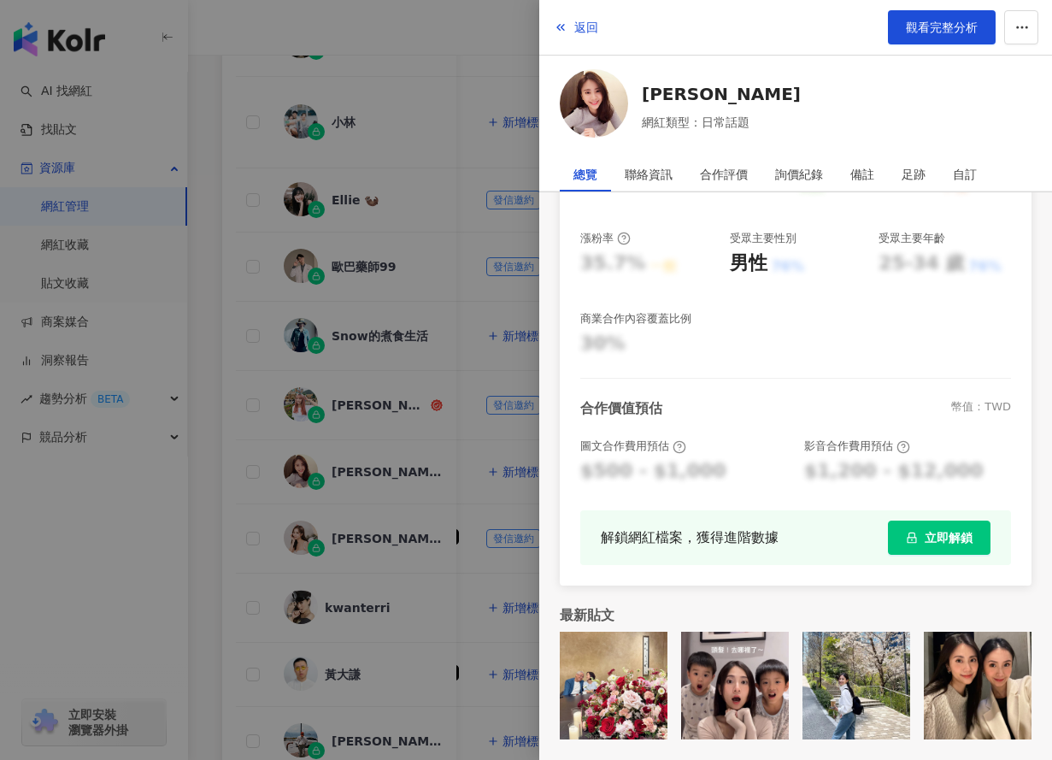
click at [463, 403] on div at bounding box center [526, 380] width 1052 height 760
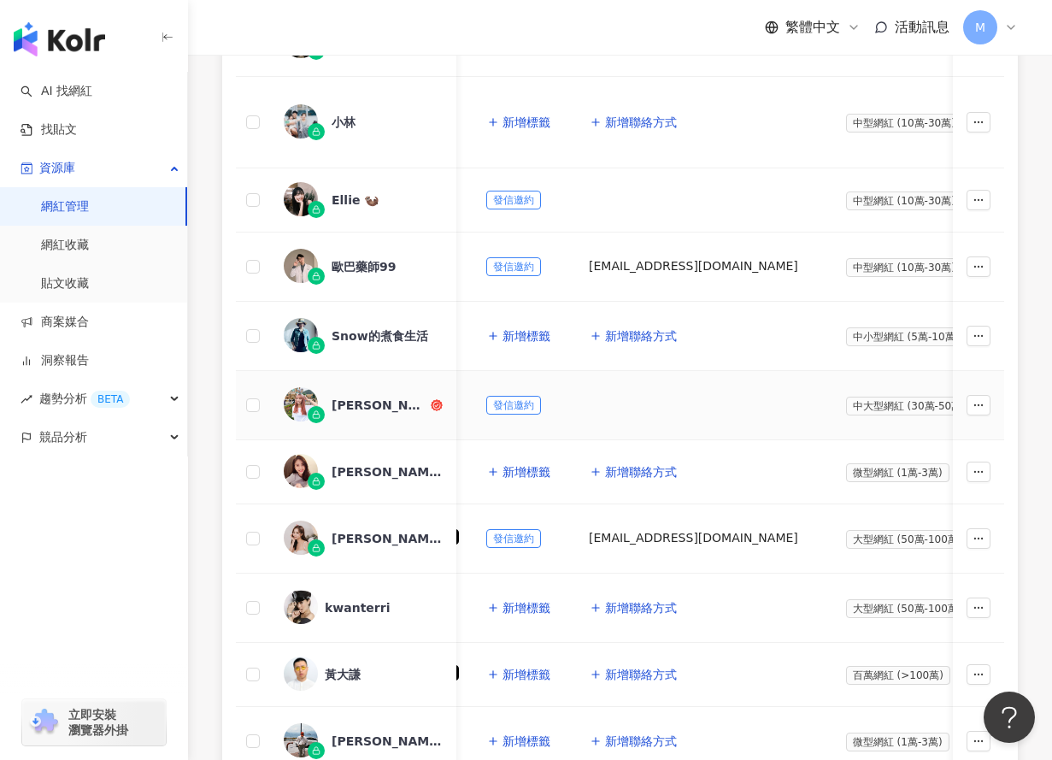
scroll to position [0, 0]
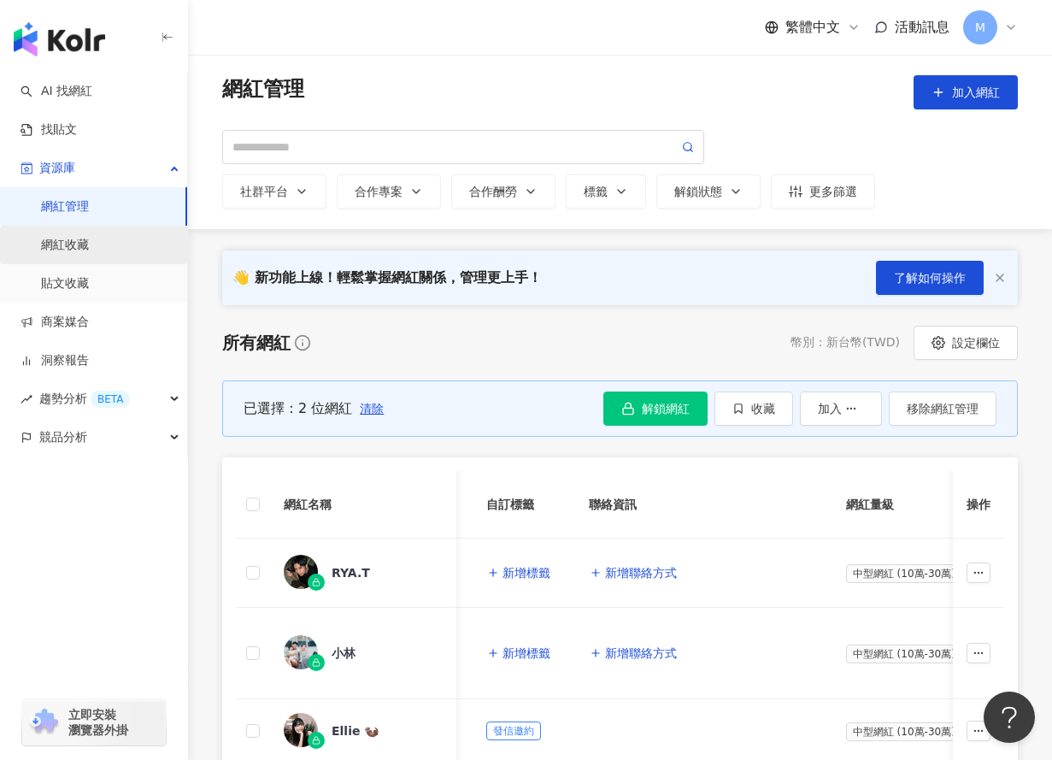
click at [89, 243] on link "網紅收藏" at bounding box center [65, 245] width 48 height 17
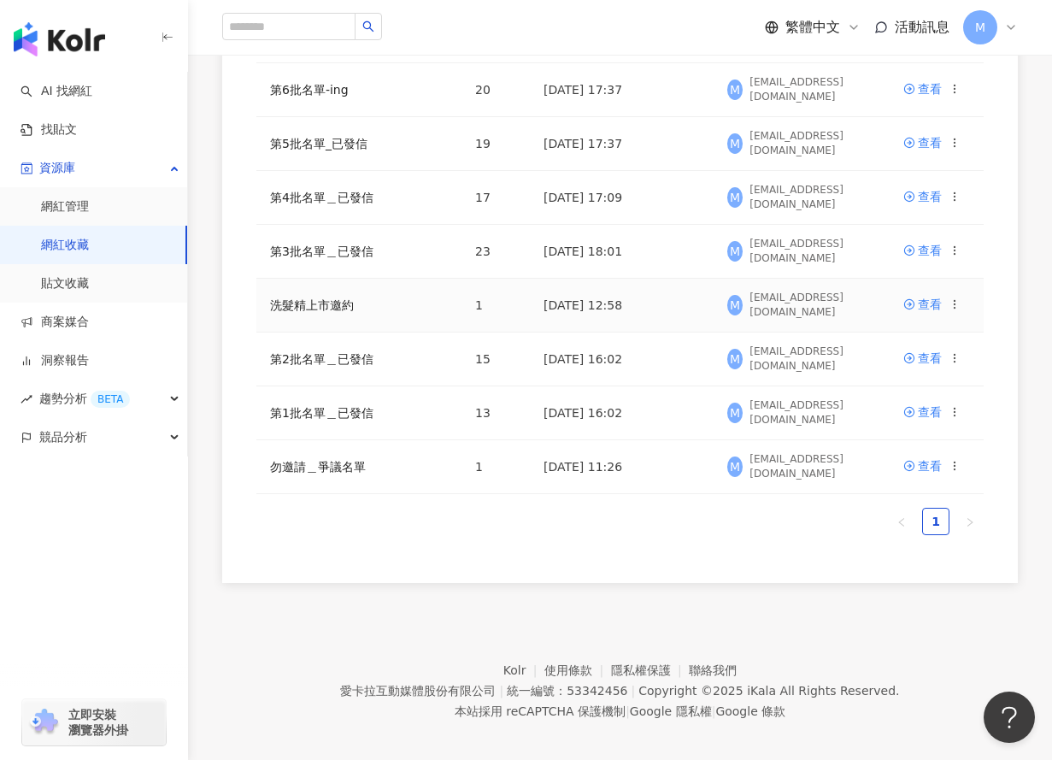
scroll to position [396, 0]
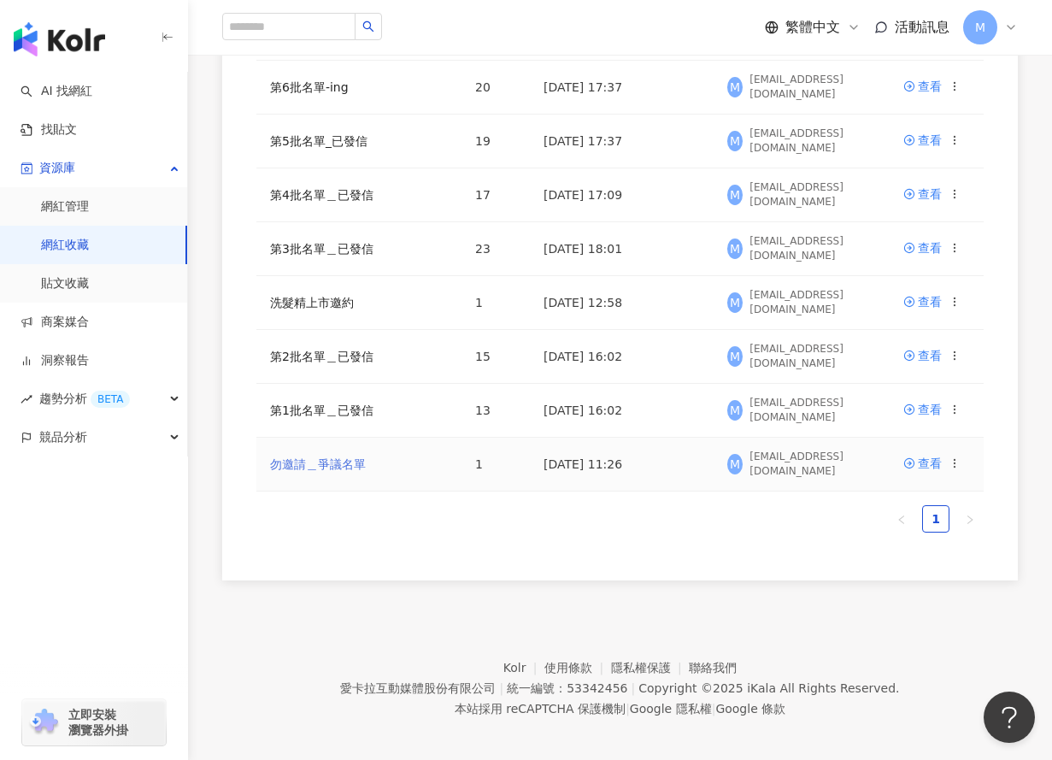
click at [332, 471] on link "勿邀請＿爭議名單" at bounding box center [318, 464] width 96 height 14
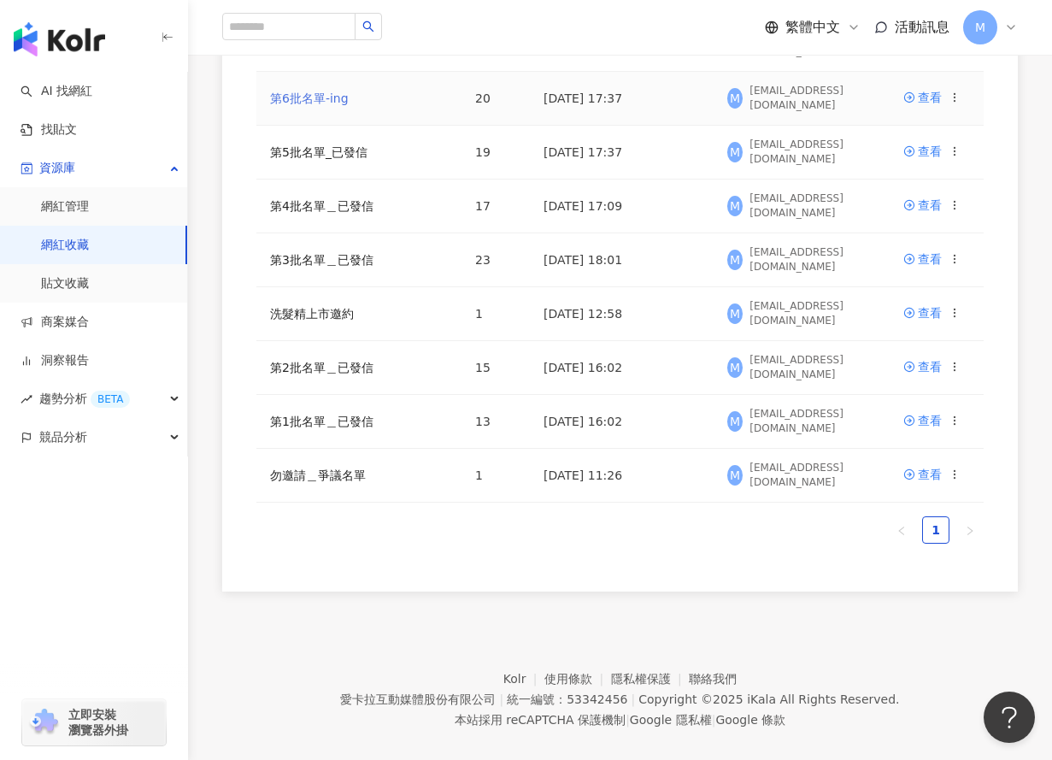
scroll to position [386, 0]
click at [310, 319] on link "洗髮精上市邀約" at bounding box center [312, 312] width 84 height 14
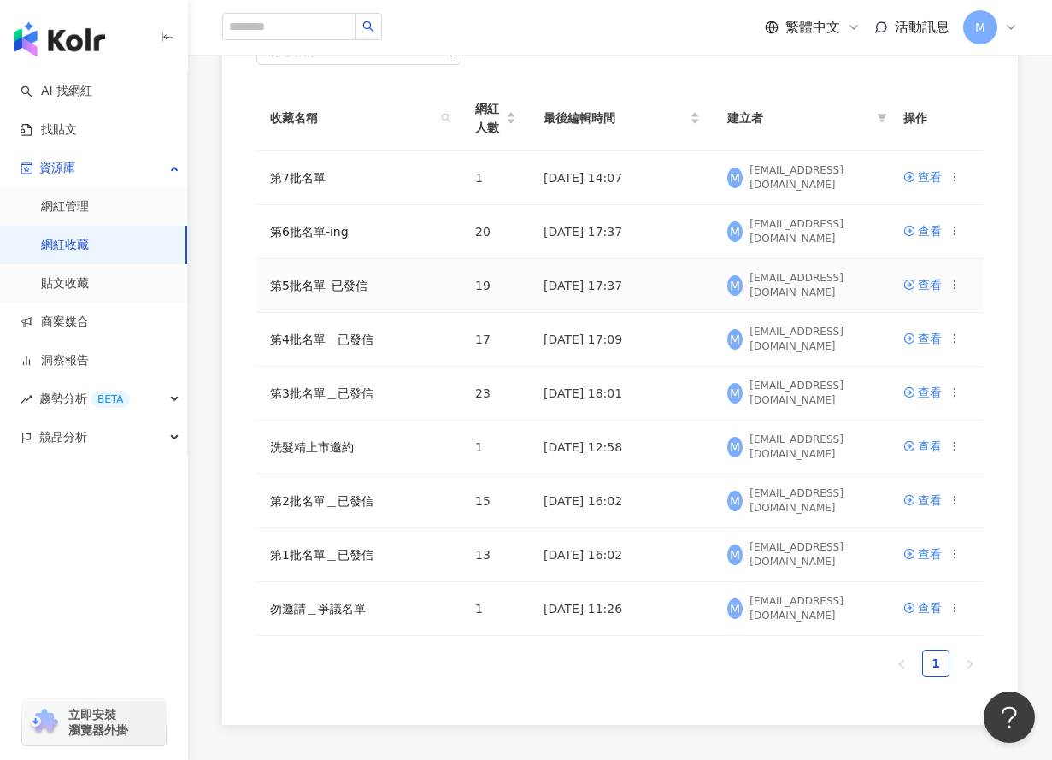
scroll to position [255, 0]
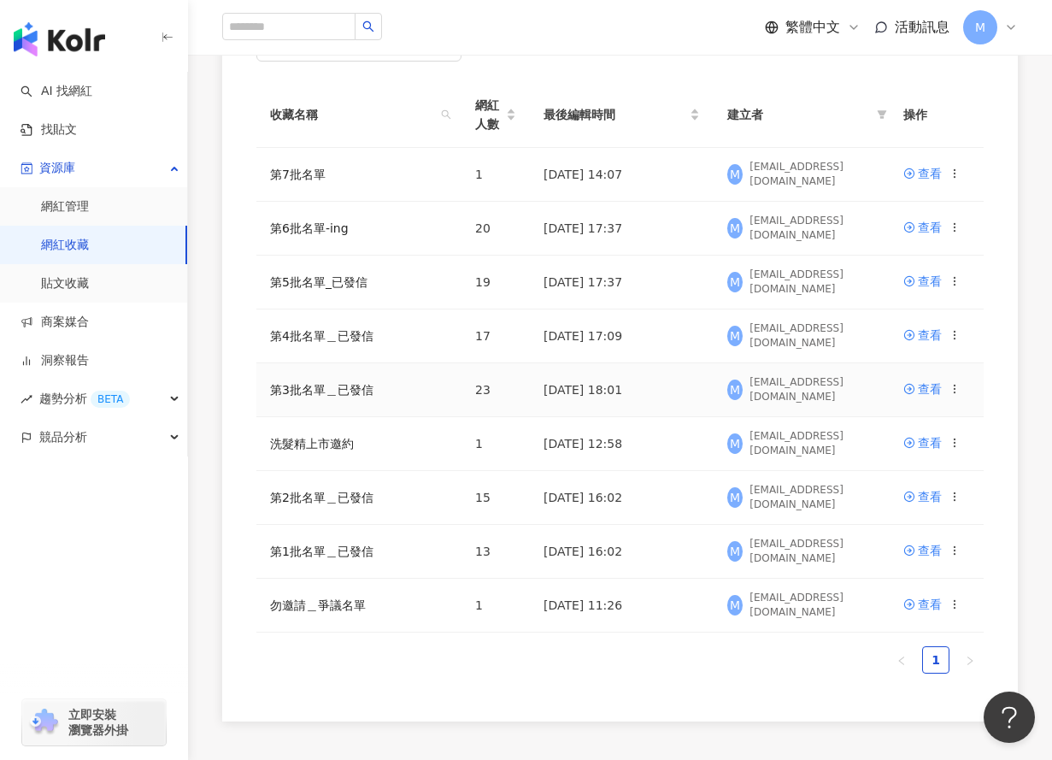
click at [338, 417] on td "第3批名單＿已發信" at bounding box center [358, 390] width 205 height 54
click at [351, 397] on link "第3批名單＿已發信" at bounding box center [321, 390] width 103 height 14
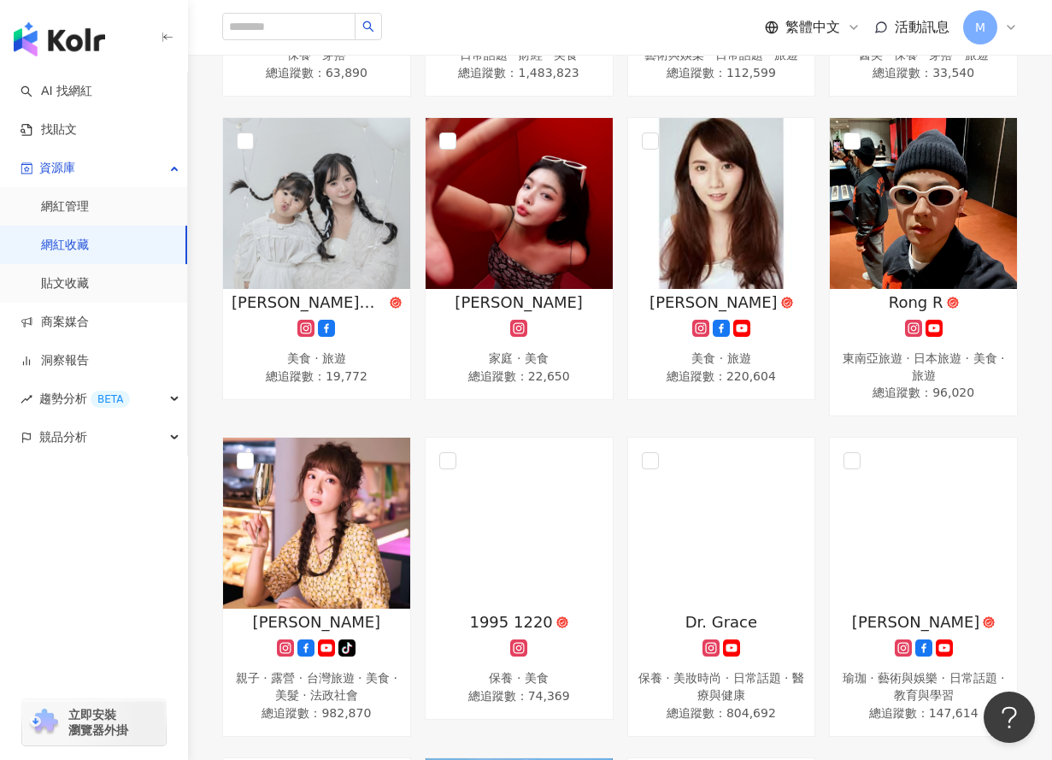
scroll to position [1097, 0]
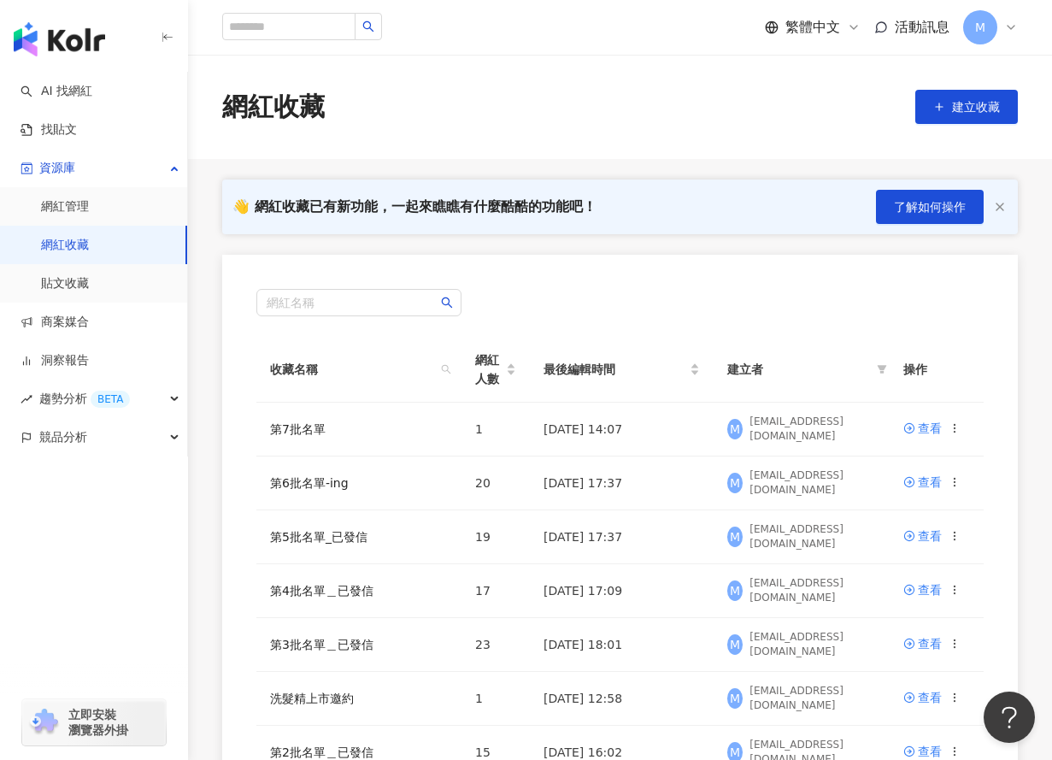
click at [56, 51] on img "button" at bounding box center [59, 39] width 91 height 34
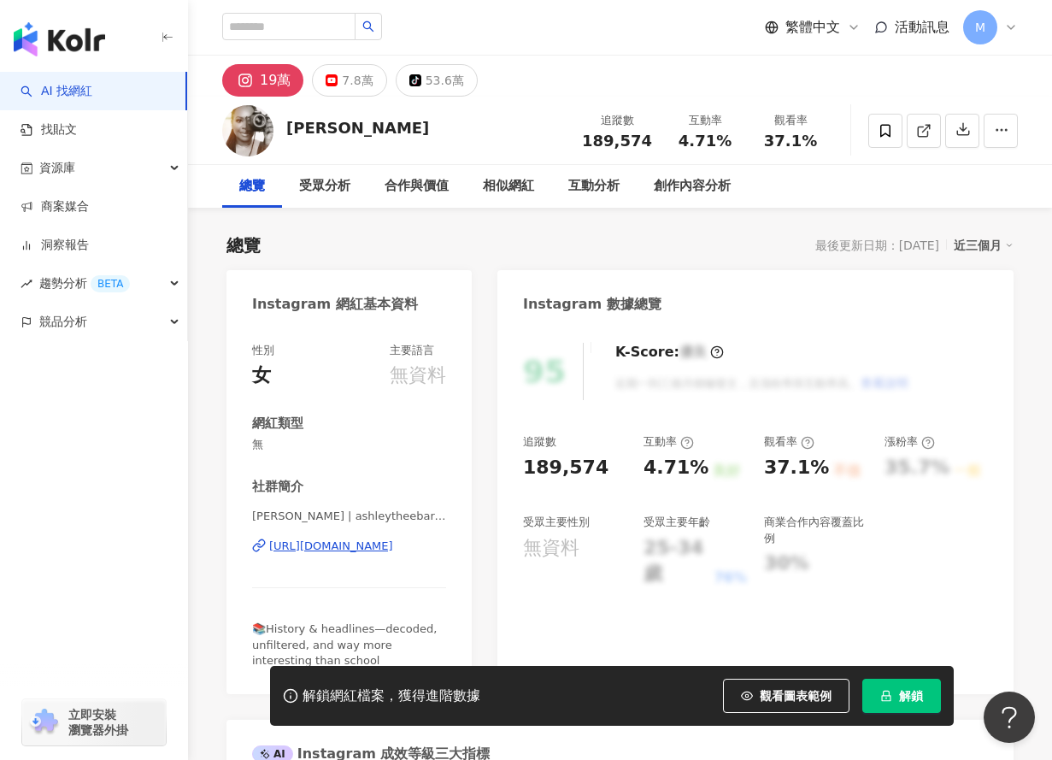
click at [904, 701] on span "解鎖" at bounding box center [911, 696] width 24 height 14
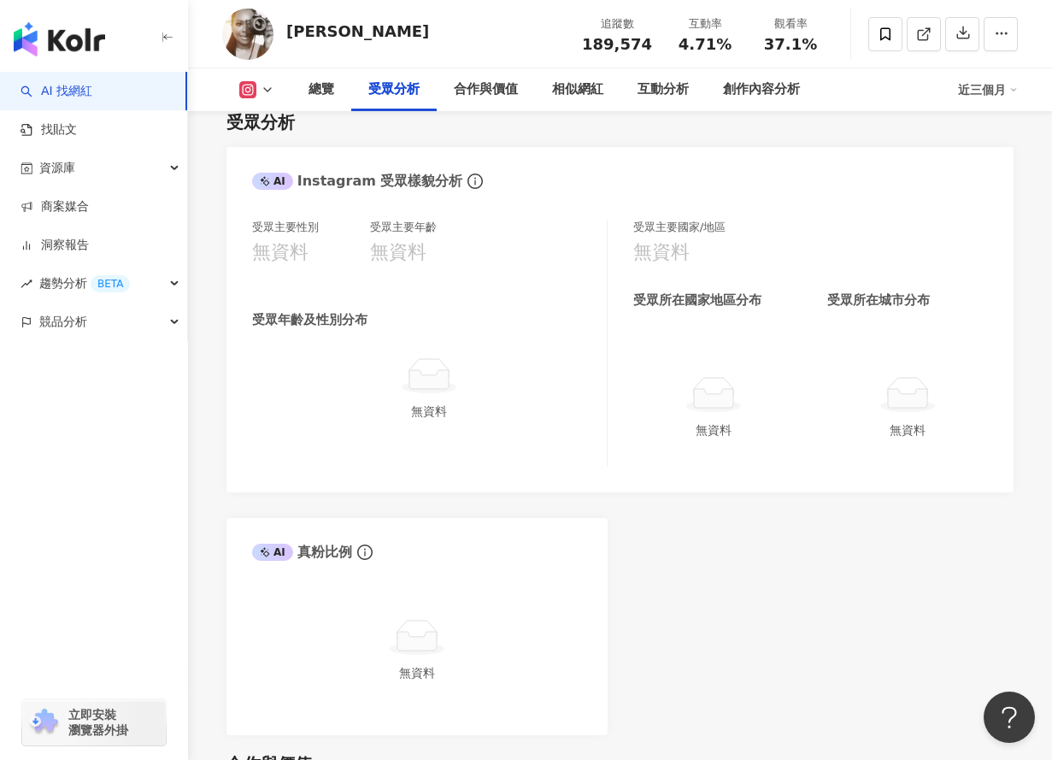
scroll to position [1386, 0]
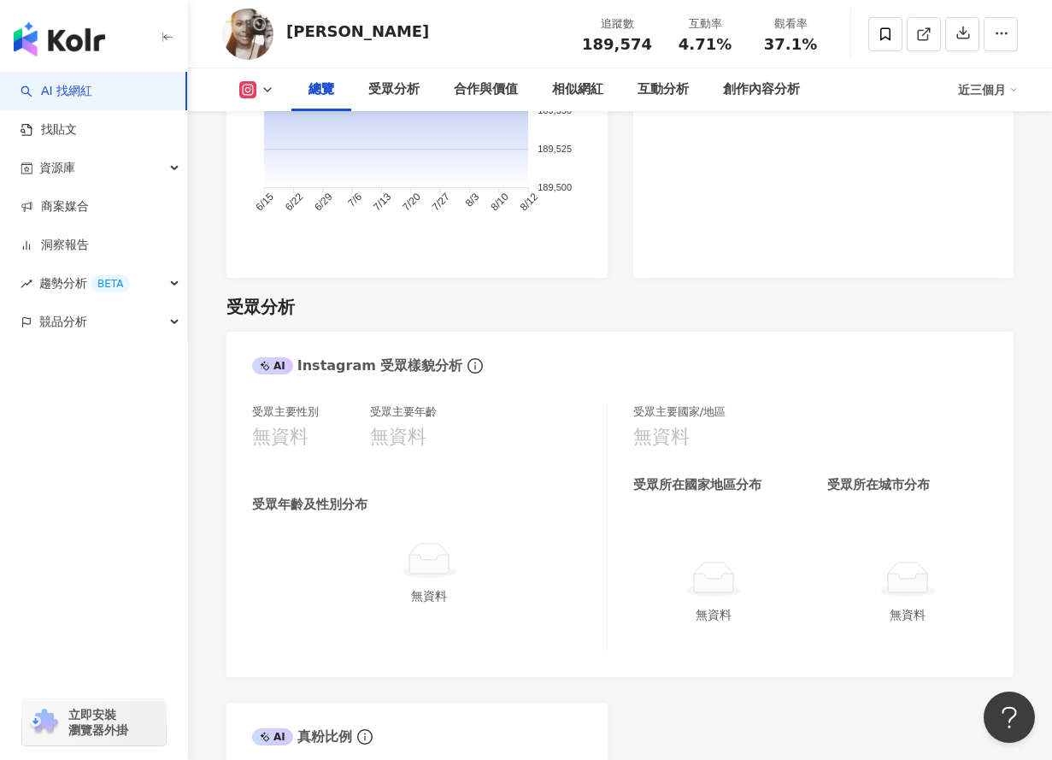
click at [264, 92] on icon at bounding box center [268, 90] width 14 height 14
click at [275, 195] on button "tiktok-icon TikTok" at bounding box center [284, 200] width 103 height 24
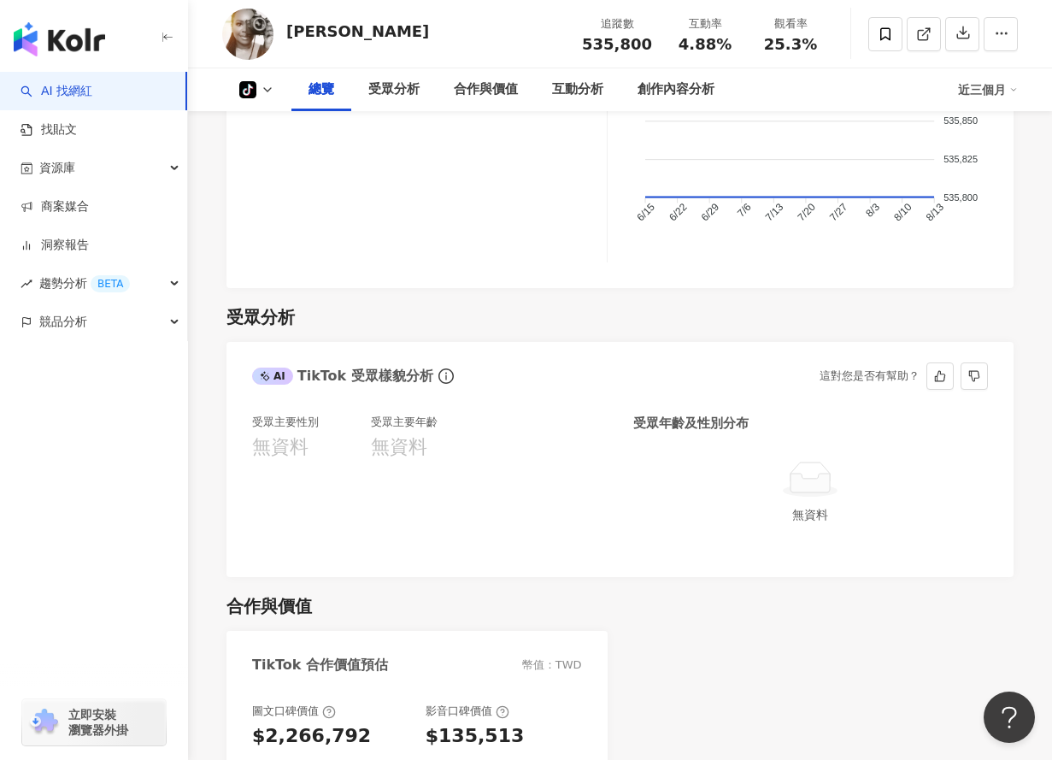
scroll to position [808, 0]
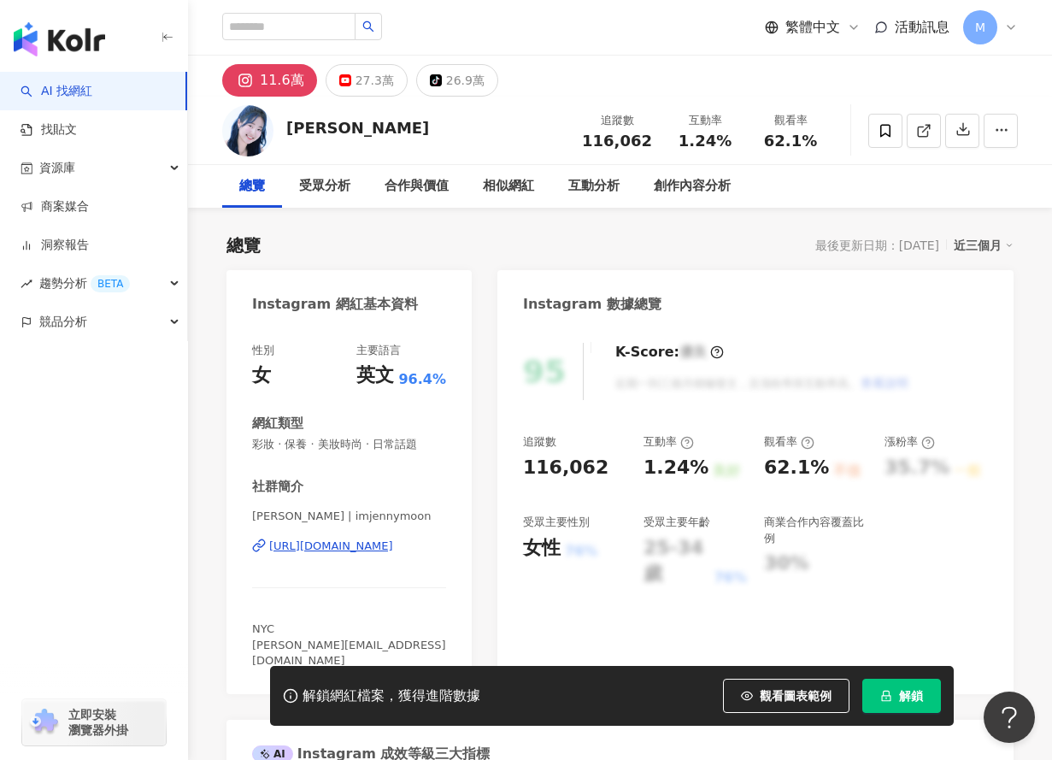
click at [894, 697] on button "解鎖" at bounding box center [901, 696] width 79 height 34
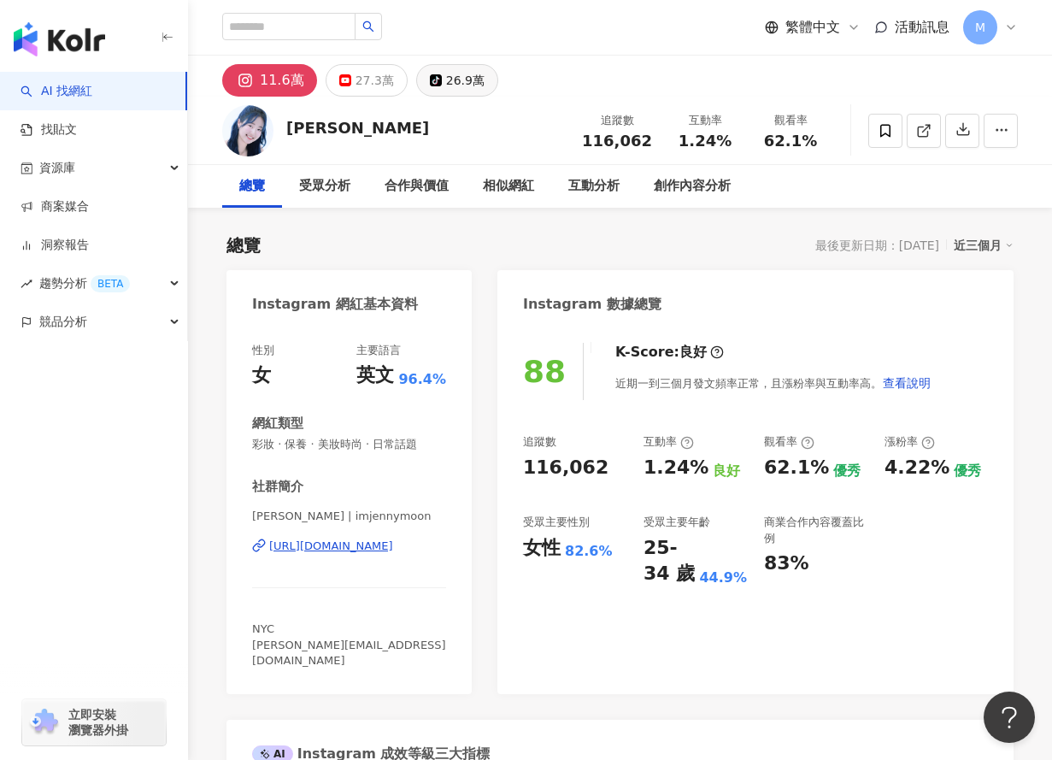
click at [446, 80] on div "26.9萬" at bounding box center [465, 80] width 38 height 24
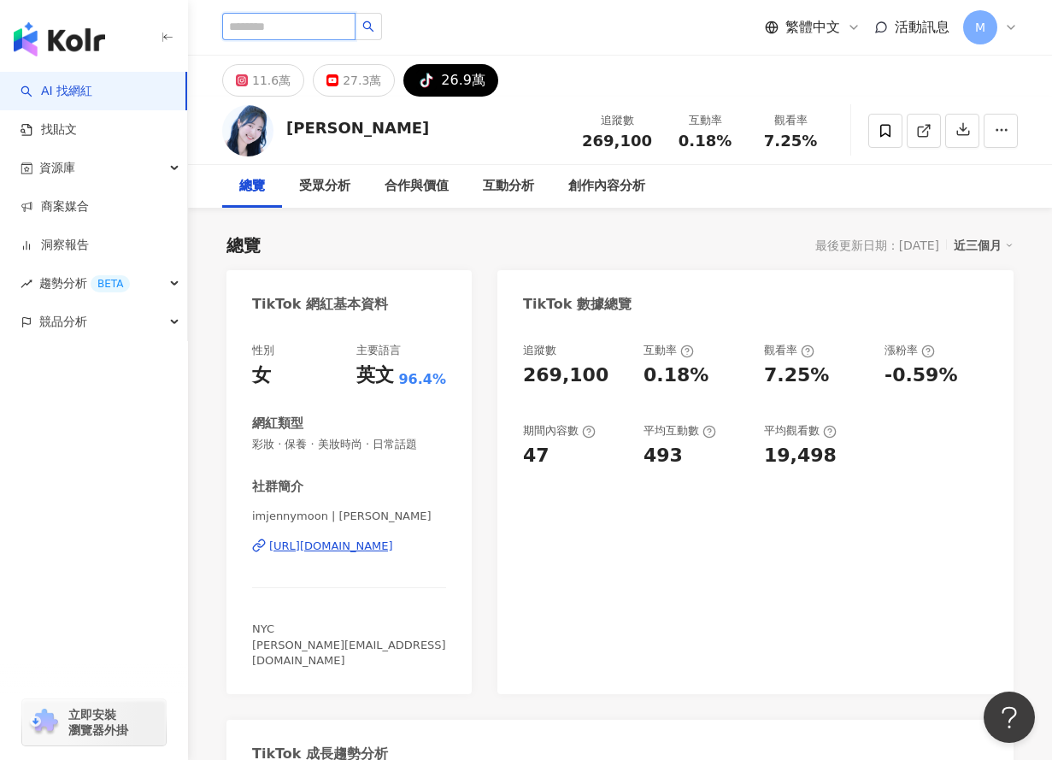
click at [302, 25] on input "search" at bounding box center [288, 26] width 133 height 27
paste input "**********"
type input "**********"
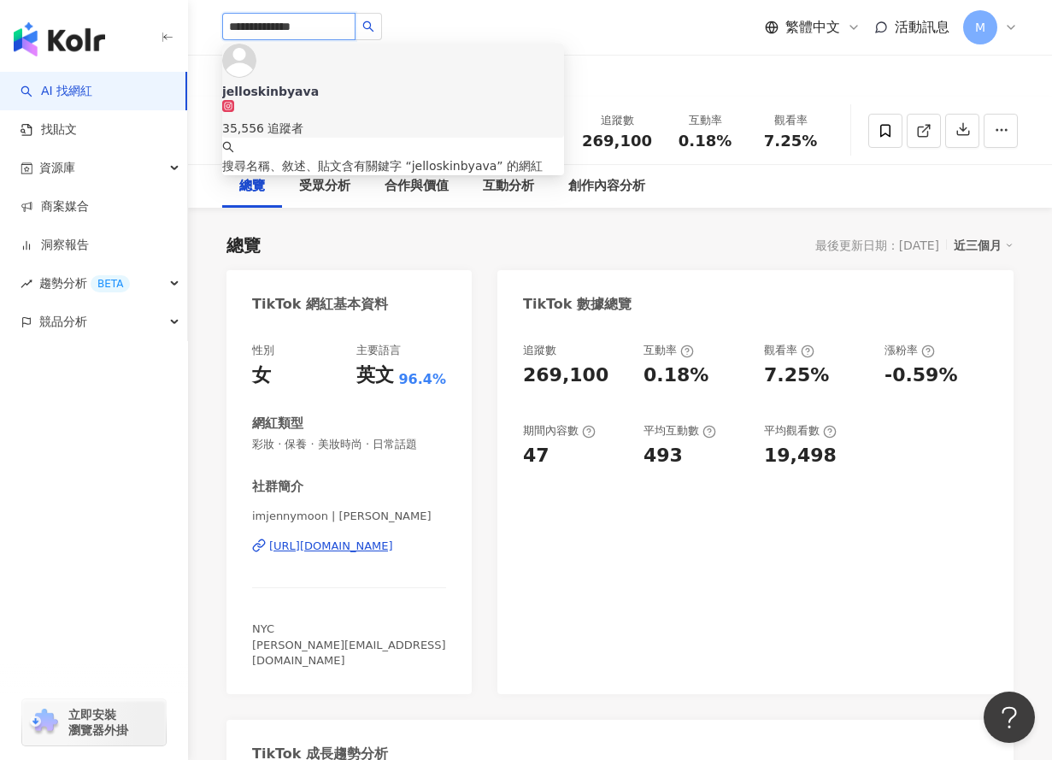
click at [313, 119] on div "35,556 追蹤者" at bounding box center [393, 128] width 342 height 19
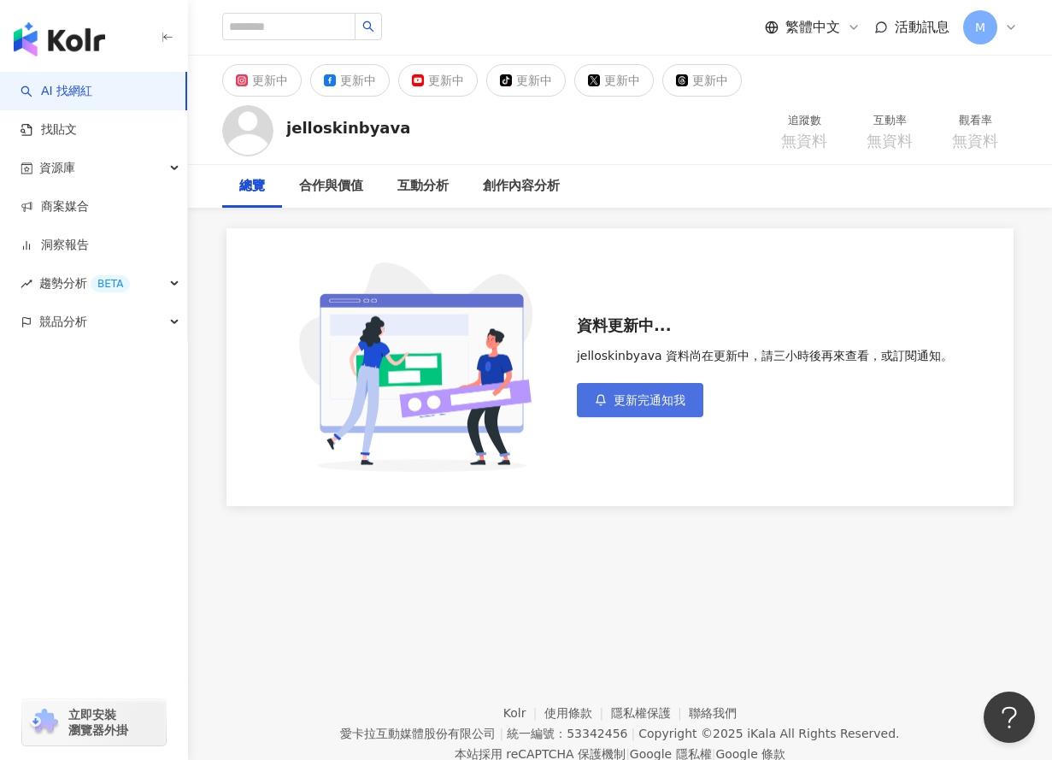
click at [633, 403] on span "更新完通知我" at bounding box center [650, 400] width 72 height 14
click at [289, 22] on input "search" at bounding box center [288, 26] width 133 height 27
paste input "**********"
type input "**********"
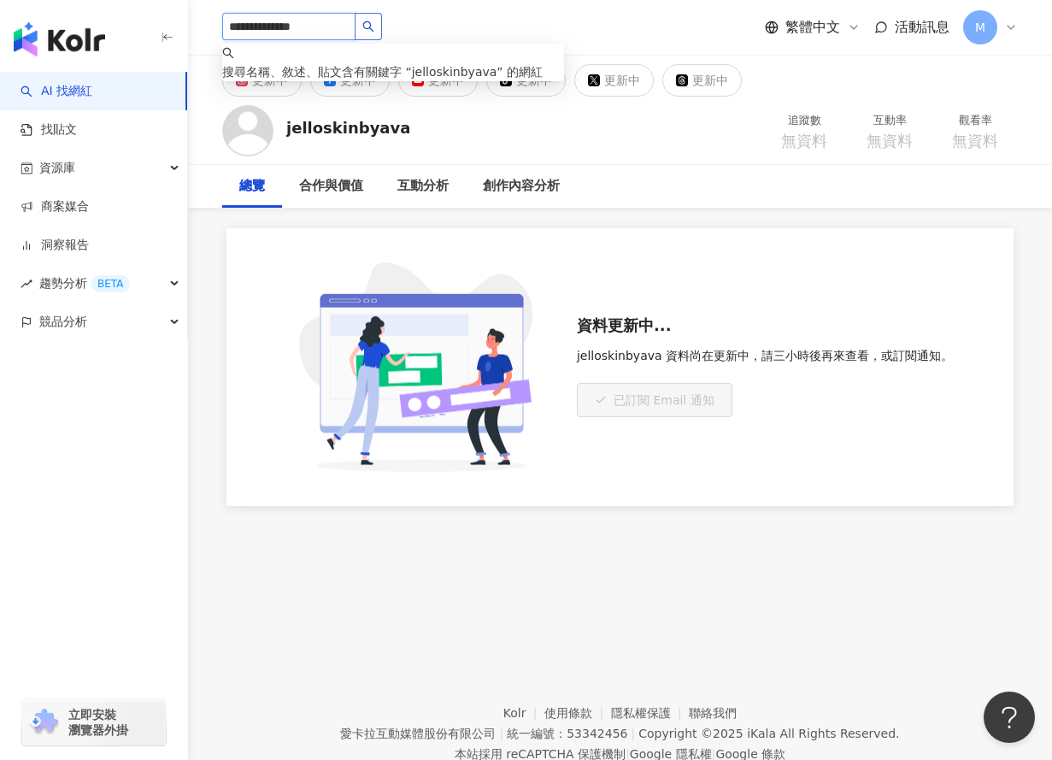
click at [369, 22] on icon "search" at bounding box center [368, 26] width 11 height 11
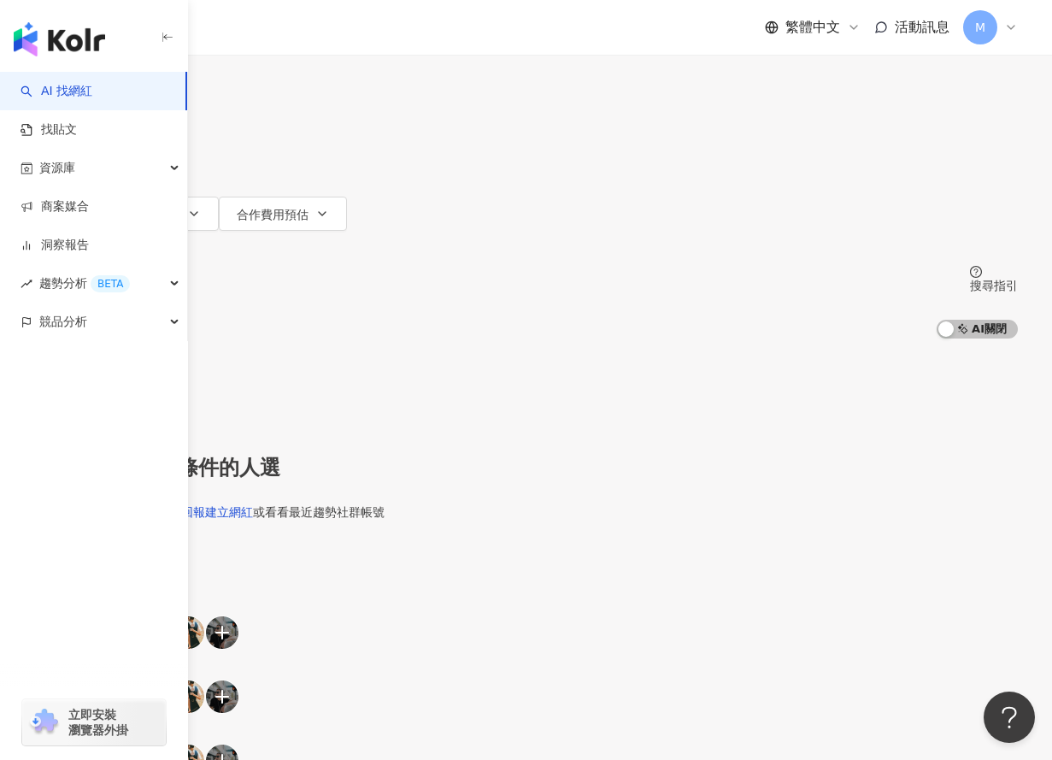
click at [893, 60] on div "台灣" at bounding box center [526, 53] width 984 height 14
click at [862, 99] on span "台灣" at bounding box center [881, 85] width 39 height 27
type input "**"
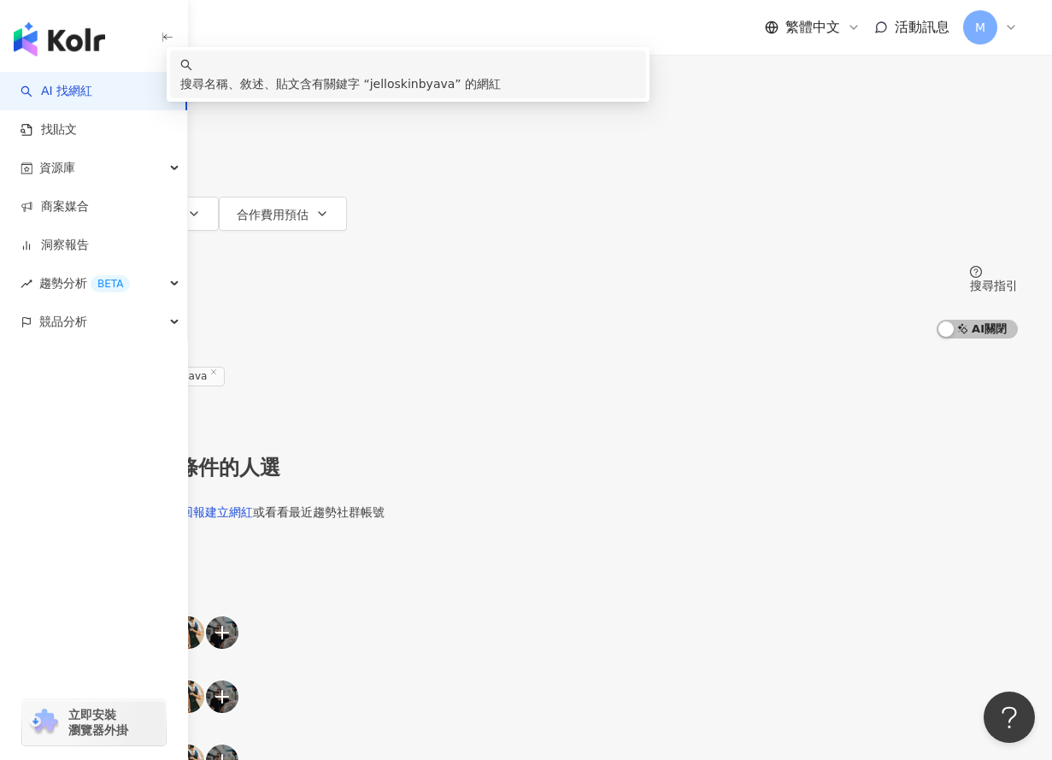
click at [64, 83] on icon "button" at bounding box center [58, 77] width 12 height 12
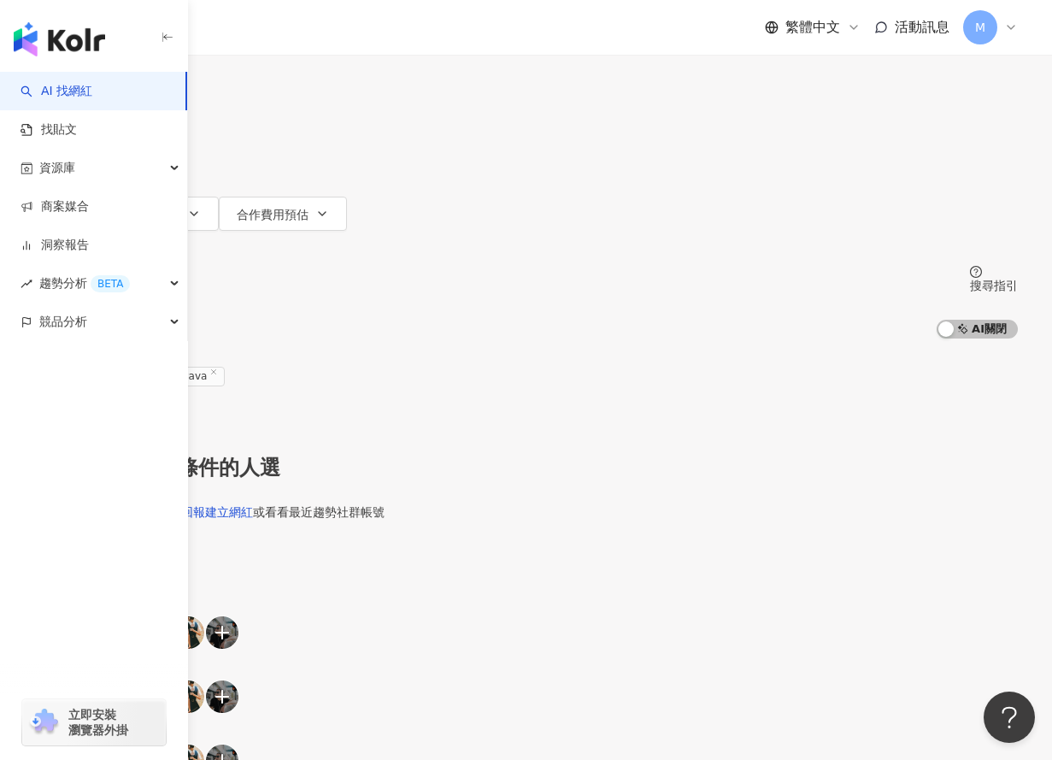
click at [85, 31] on img "button" at bounding box center [59, 39] width 91 height 34
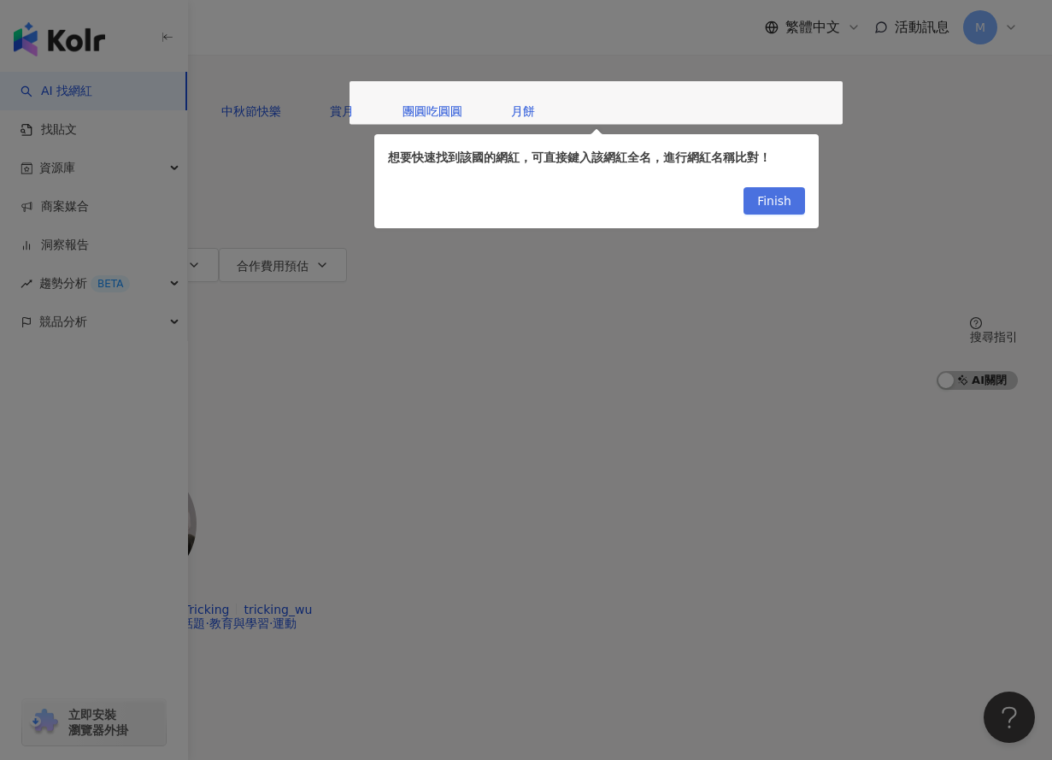
click at [778, 203] on span "Finish" at bounding box center [774, 201] width 34 height 27
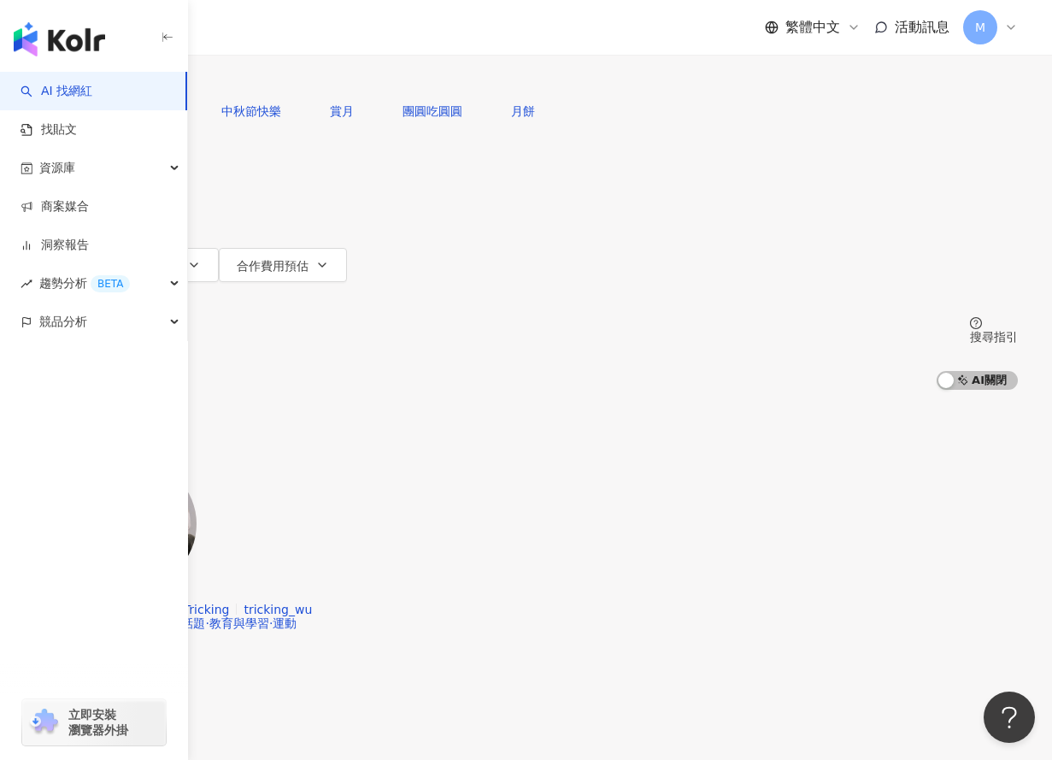
click at [283, 32] on input "search" at bounding box center [213, 16] width 138 height 32
paste input "*******"
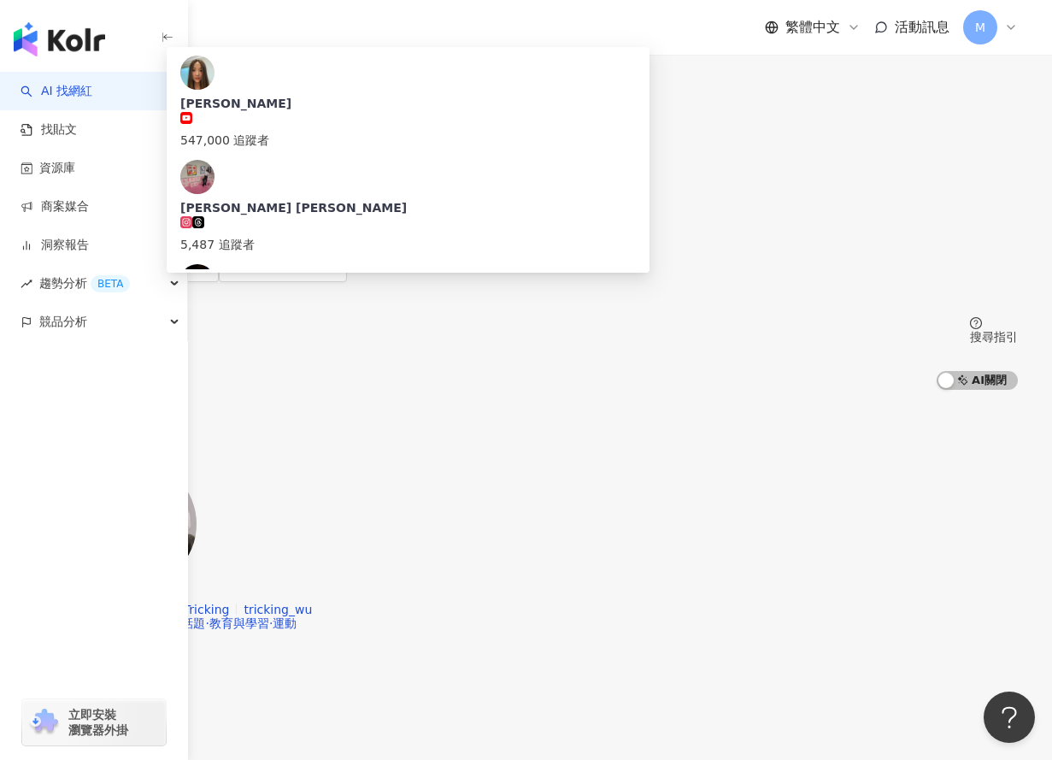
type input "*******"
click at [878, 60] on div "台灣" at bounding box center [526, 53] width 984 height 14
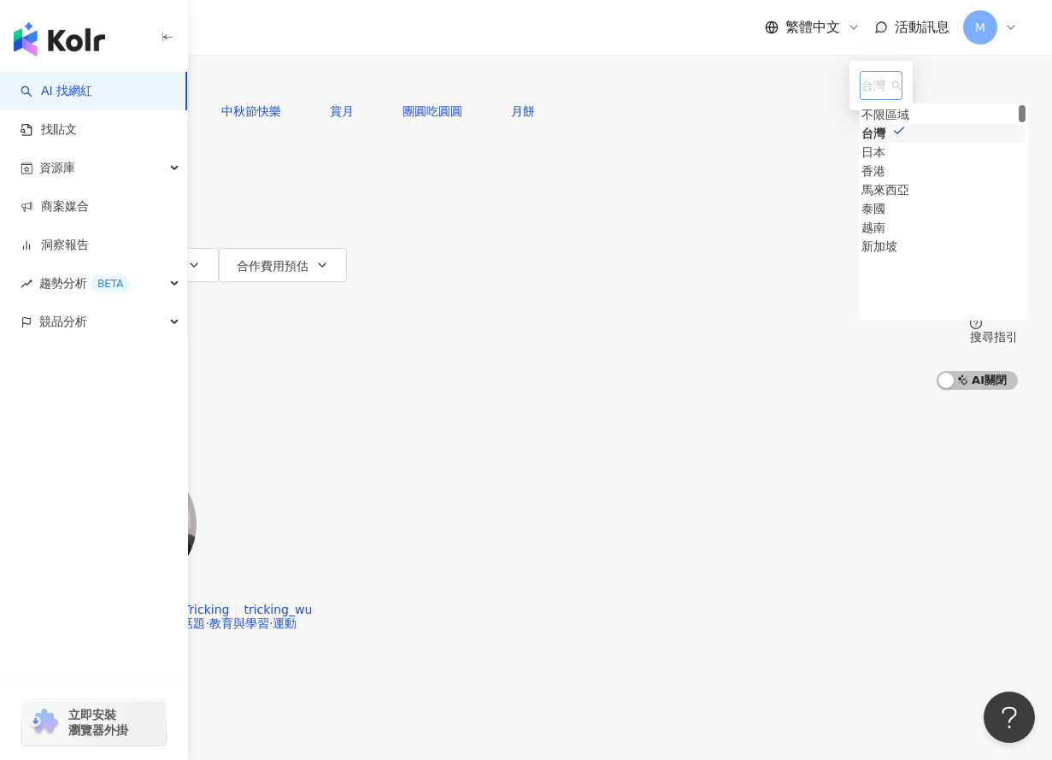
click at [862, 99] on span "台灣" at bounding box center [881, 85] width 39 height 27
type input "*"
type input "**"
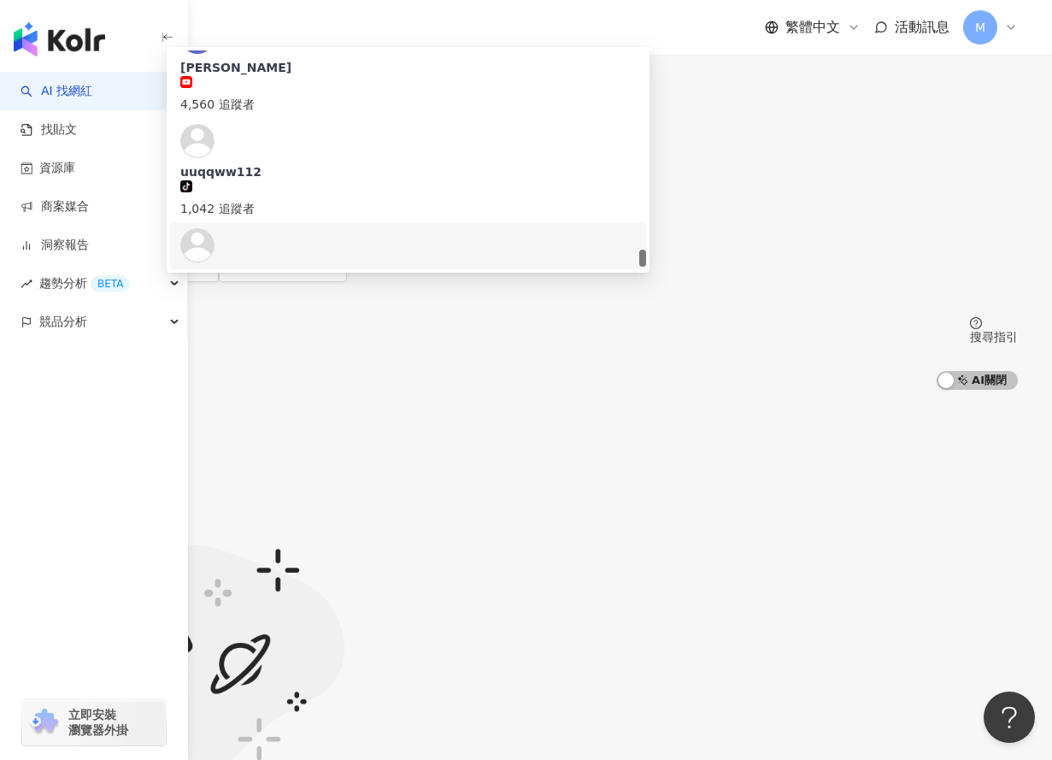
scroll to position [3520, 0]
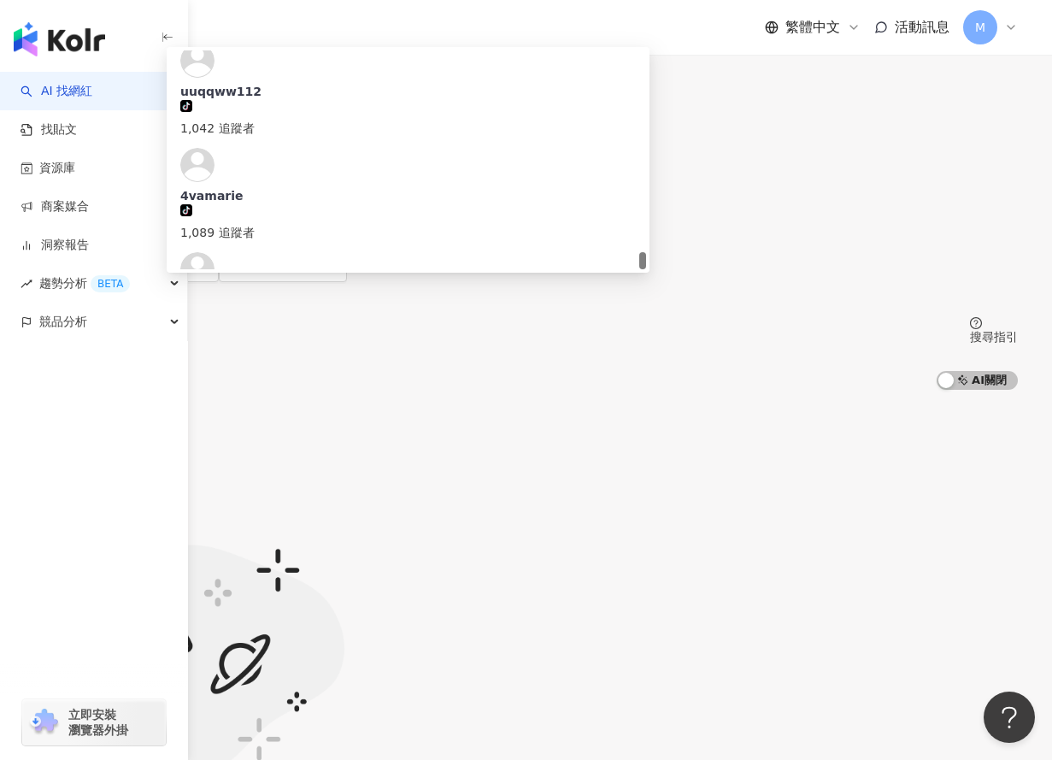
click at [283, 32] on input "*******" at bounding box center [213, 16] width 138 height 32
paste input "***"
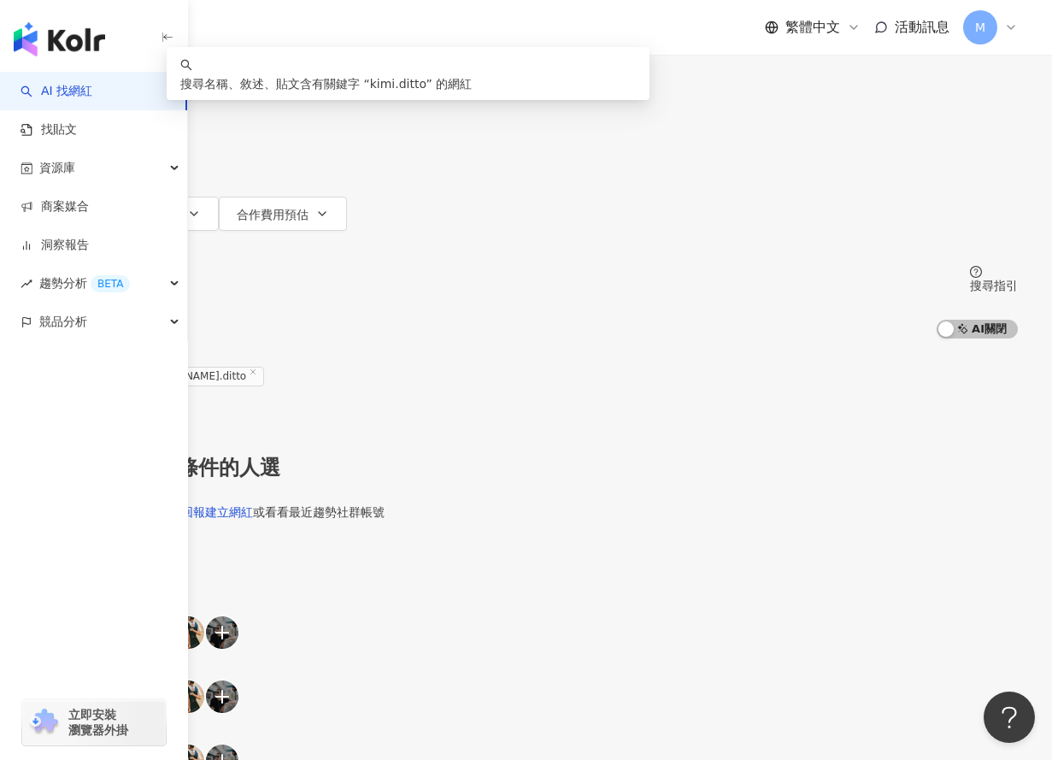
click at [283, 32] on input "**********" at bounding box center [213, 16] width 138 height 32
type input "**********"
click at [56, 54] on img "button" at bounding box center [59, 39] width 91 height 34
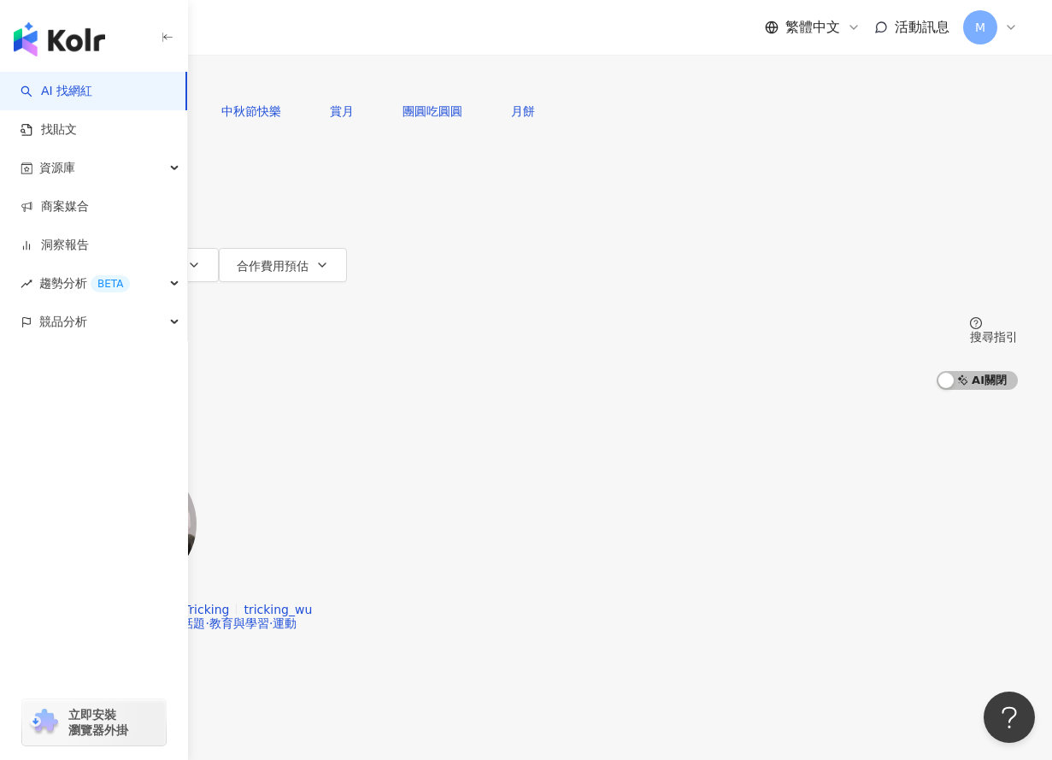
click at [283, 32] on input "search" at bounding box center [213, 16] width 138 height 32
paste input "**********"
click at [283, 32] on input "**********" at bounding box center [213, 16] width 138 height 32
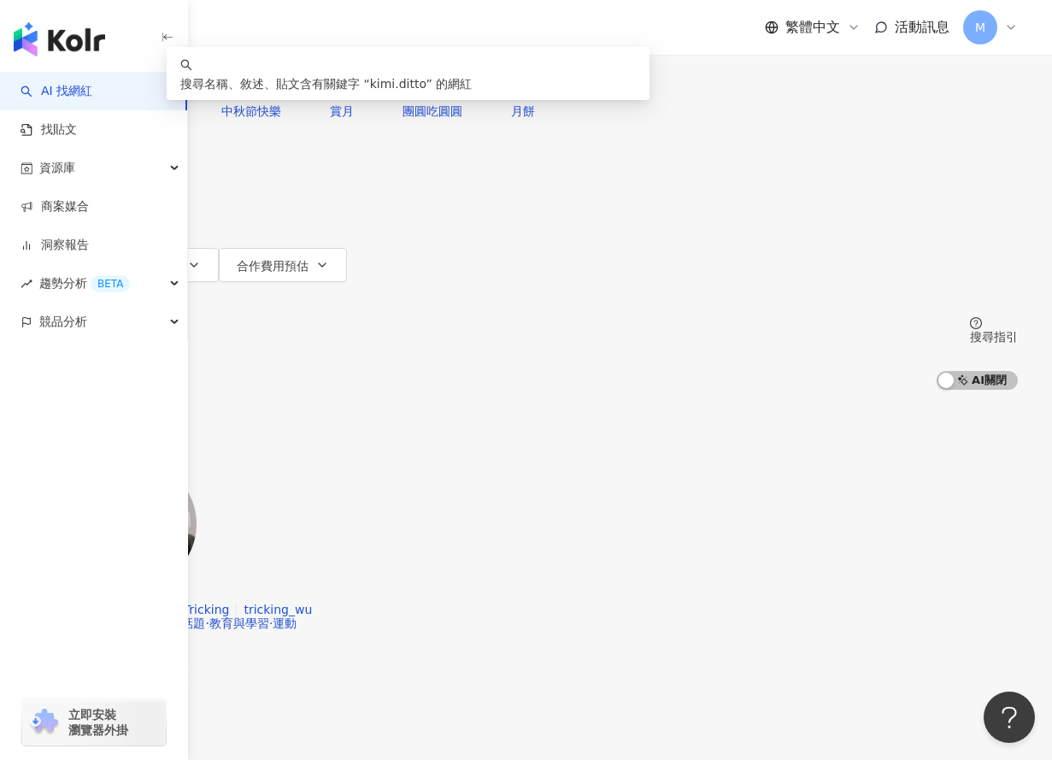
paste input "search"
type input "**********"
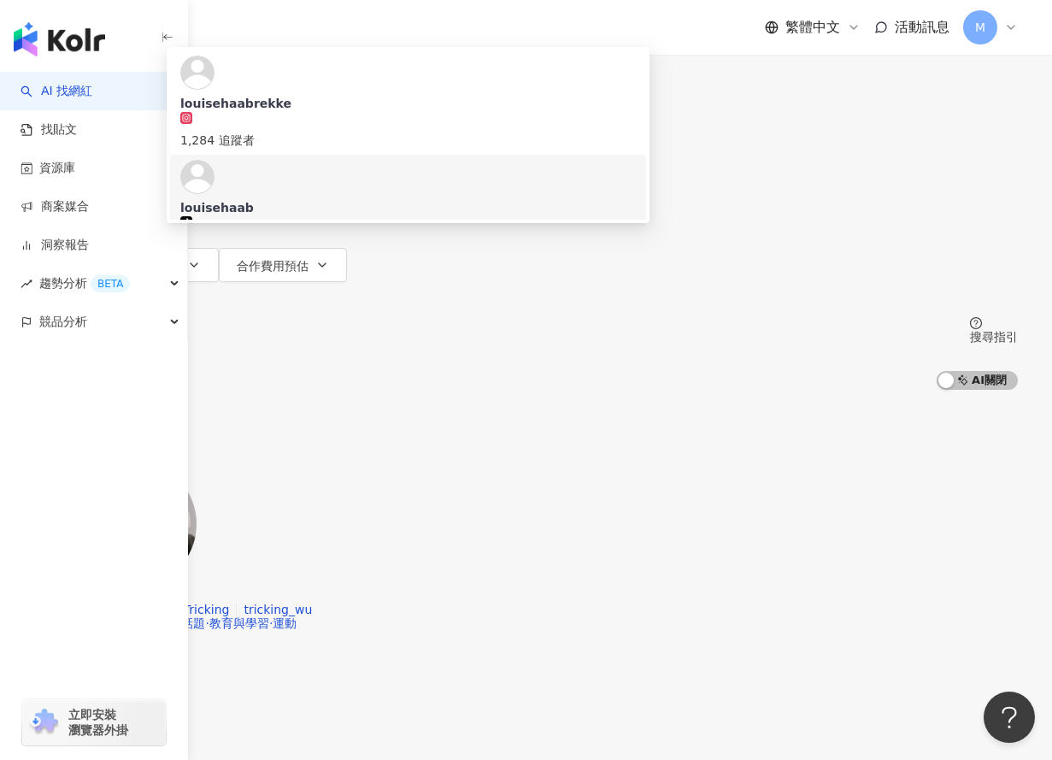
click at [448, 235] on div "4,202 追蹤者" at bounding box center [408, 244] width 456 height 19
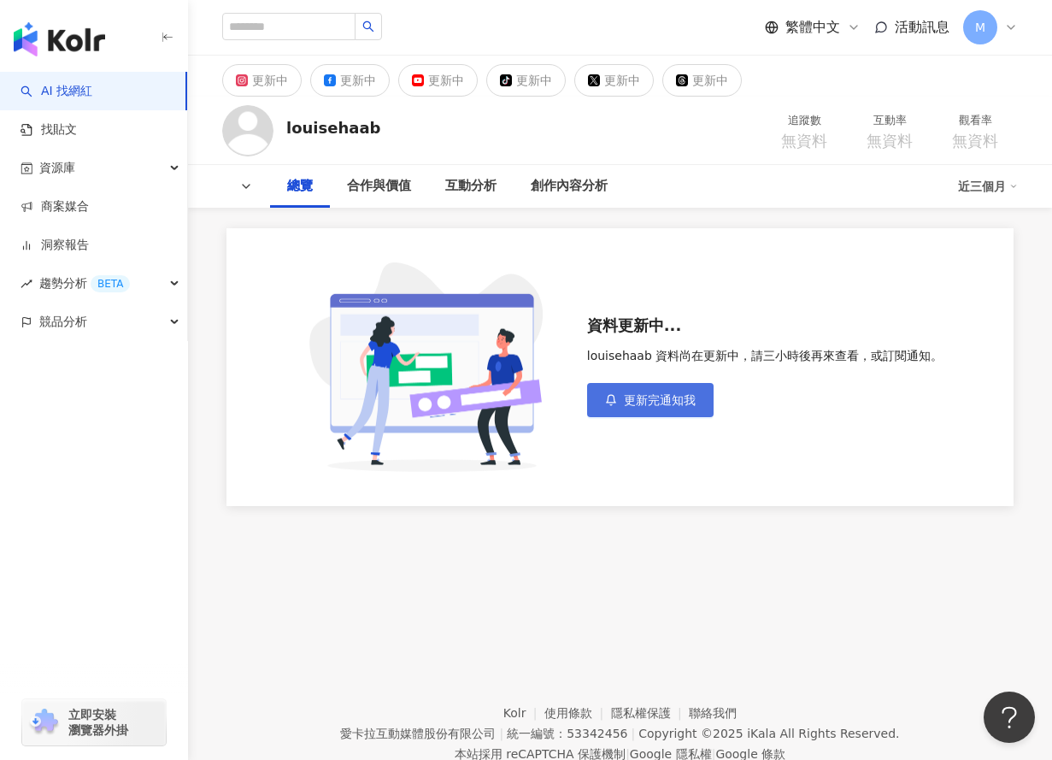
click at [678, 397] on span "更新完通知我" at bounding box center [660, 400] width 72 height 14
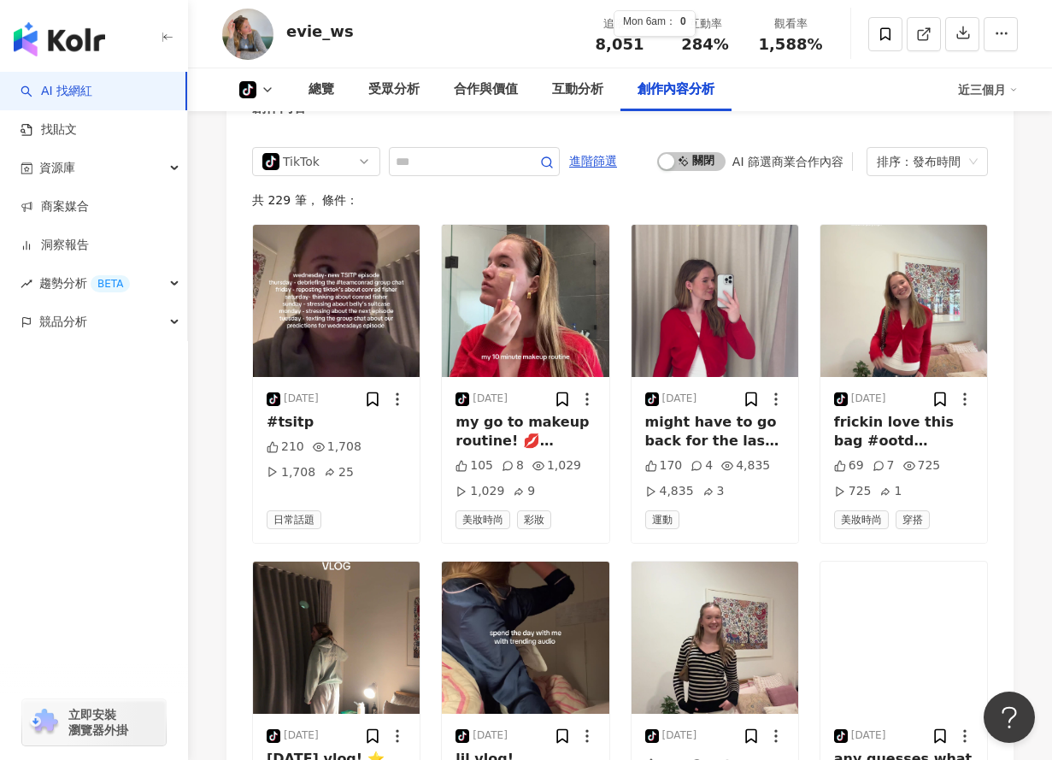
scroll to position [3207, 0]
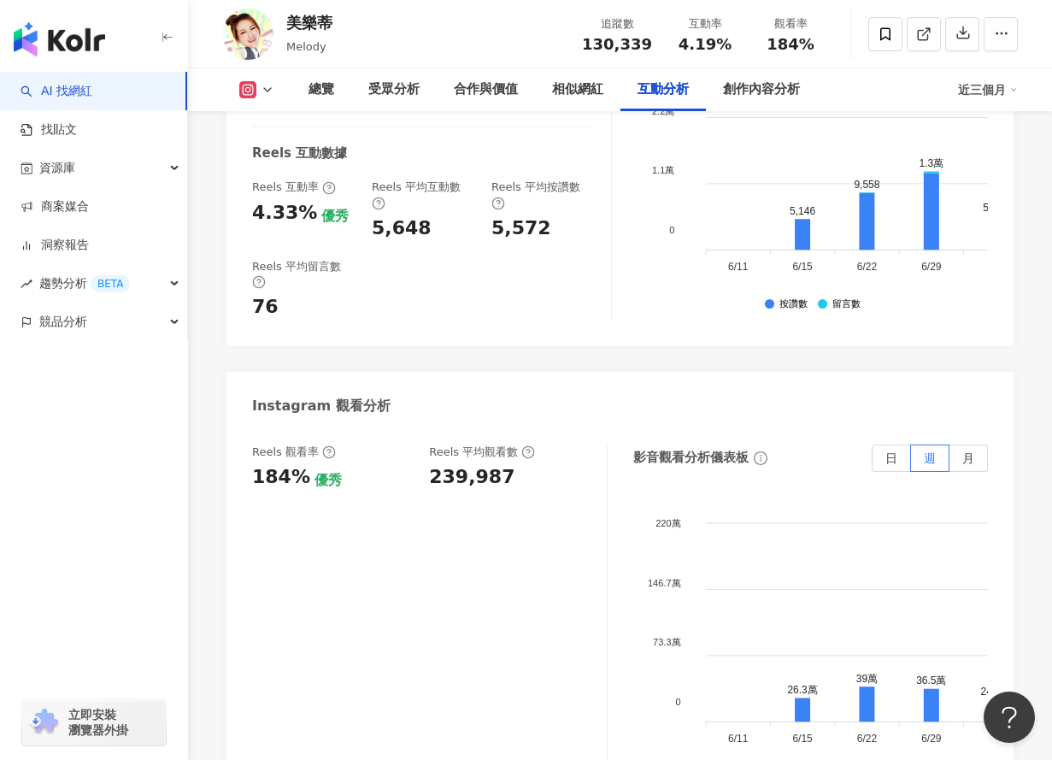
scroll to position [3839, 0]
